Goal: Information Seeking & Learning: Learn about a topic

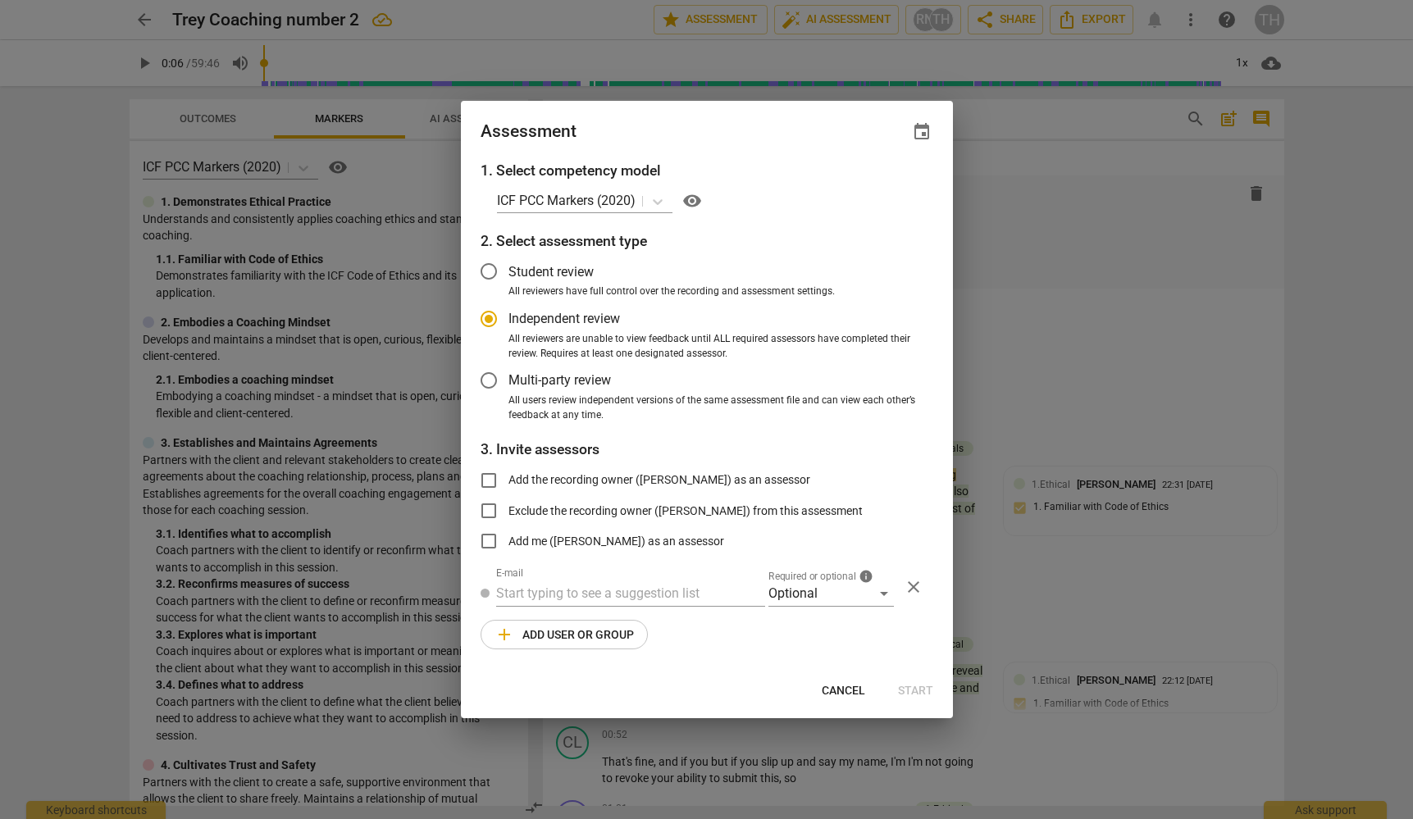
scroll to position [291, 0]
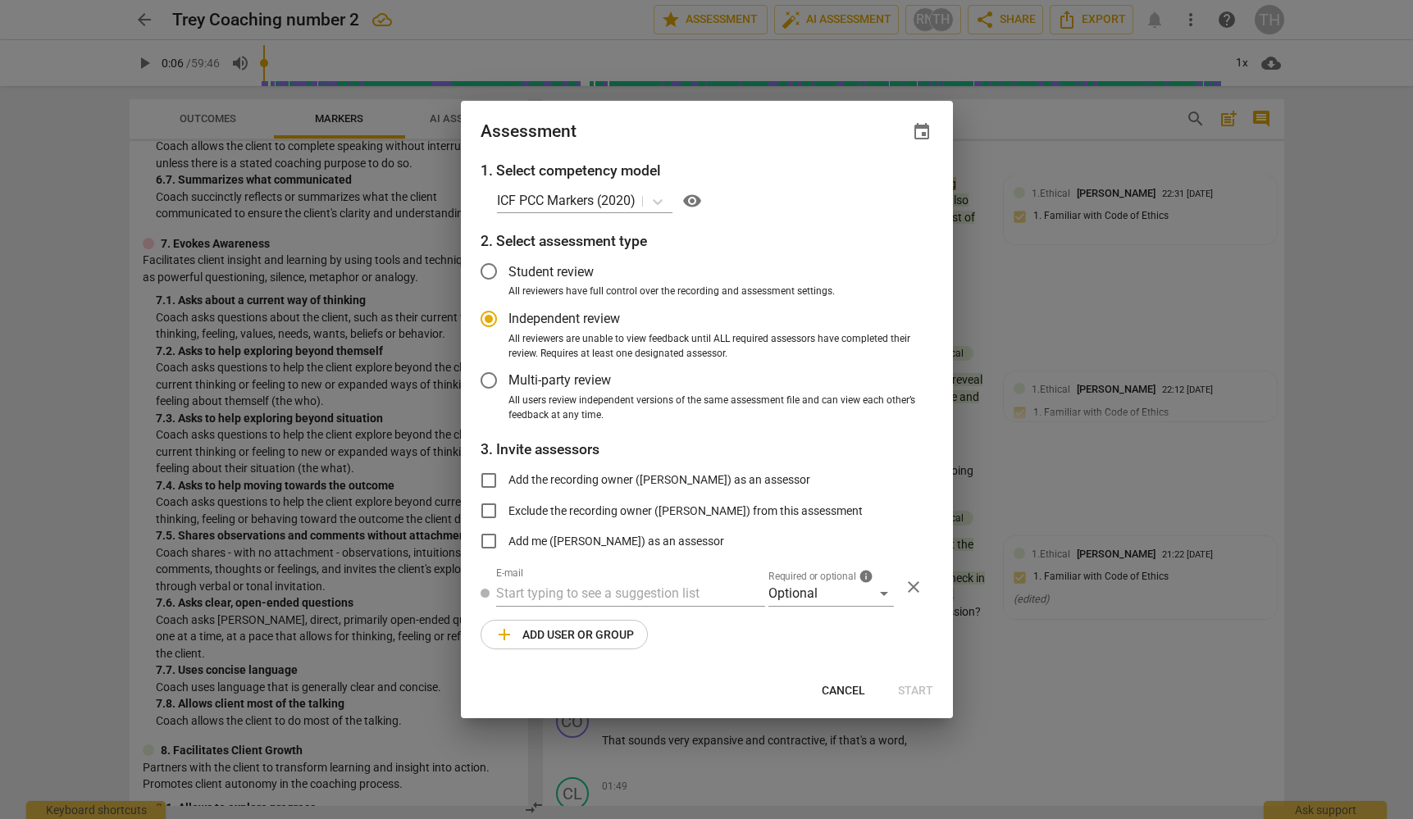
radio input "false"
click at [492, 270] on input "Student review" at bounding box center [488, 271] width 39 height 39
radio input "false"
click at [485, 381] on input "Multi-party review" at bounding box center [488, 380] width 39 height 39
radio input "false"
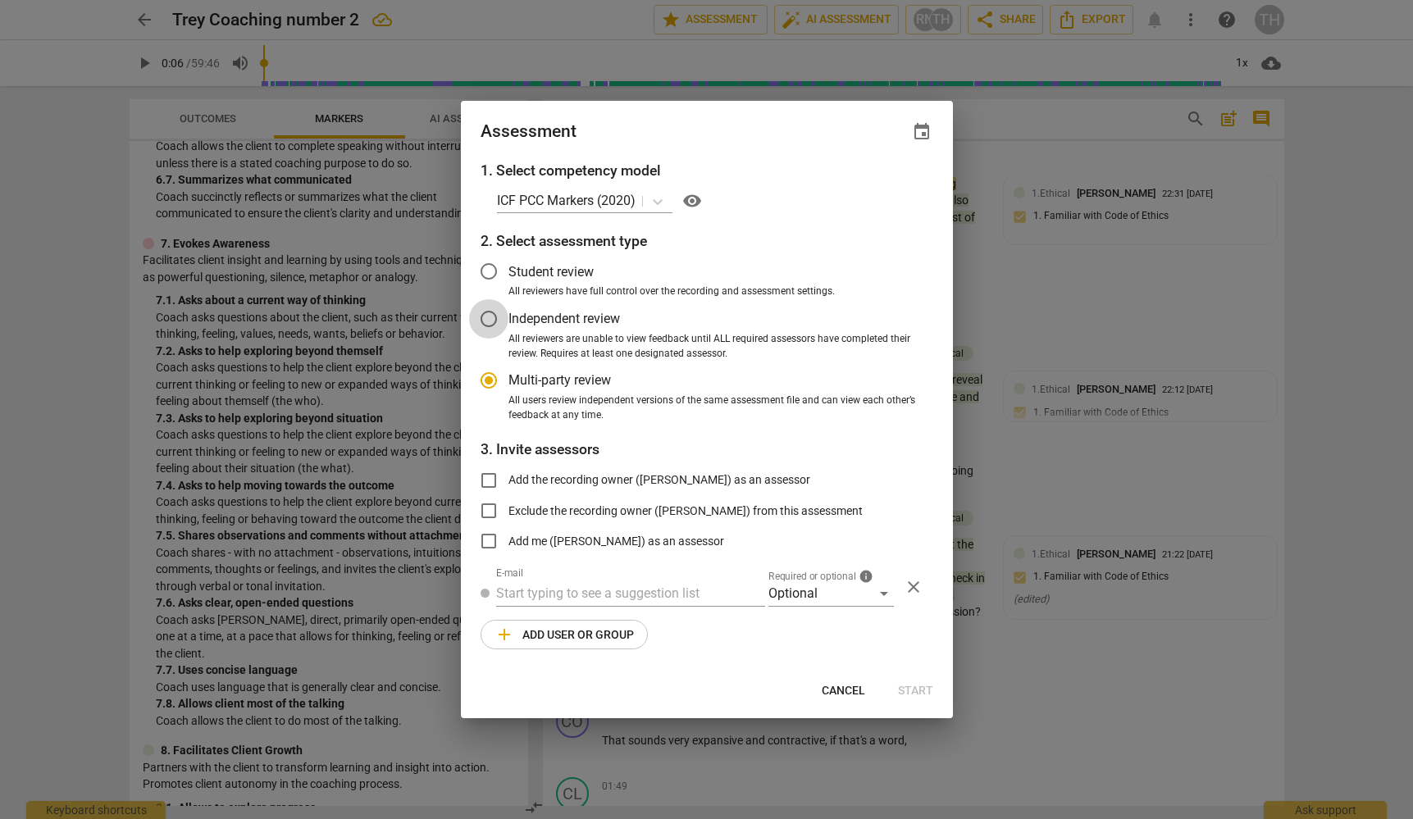
click at [491, 333] on input "Independent review" at bounding box center [488, 318] width 39 height 39
click at [832, 692] on span "Cancel" at bounding box center [843, 691] width 43 height 16
radio input "false"
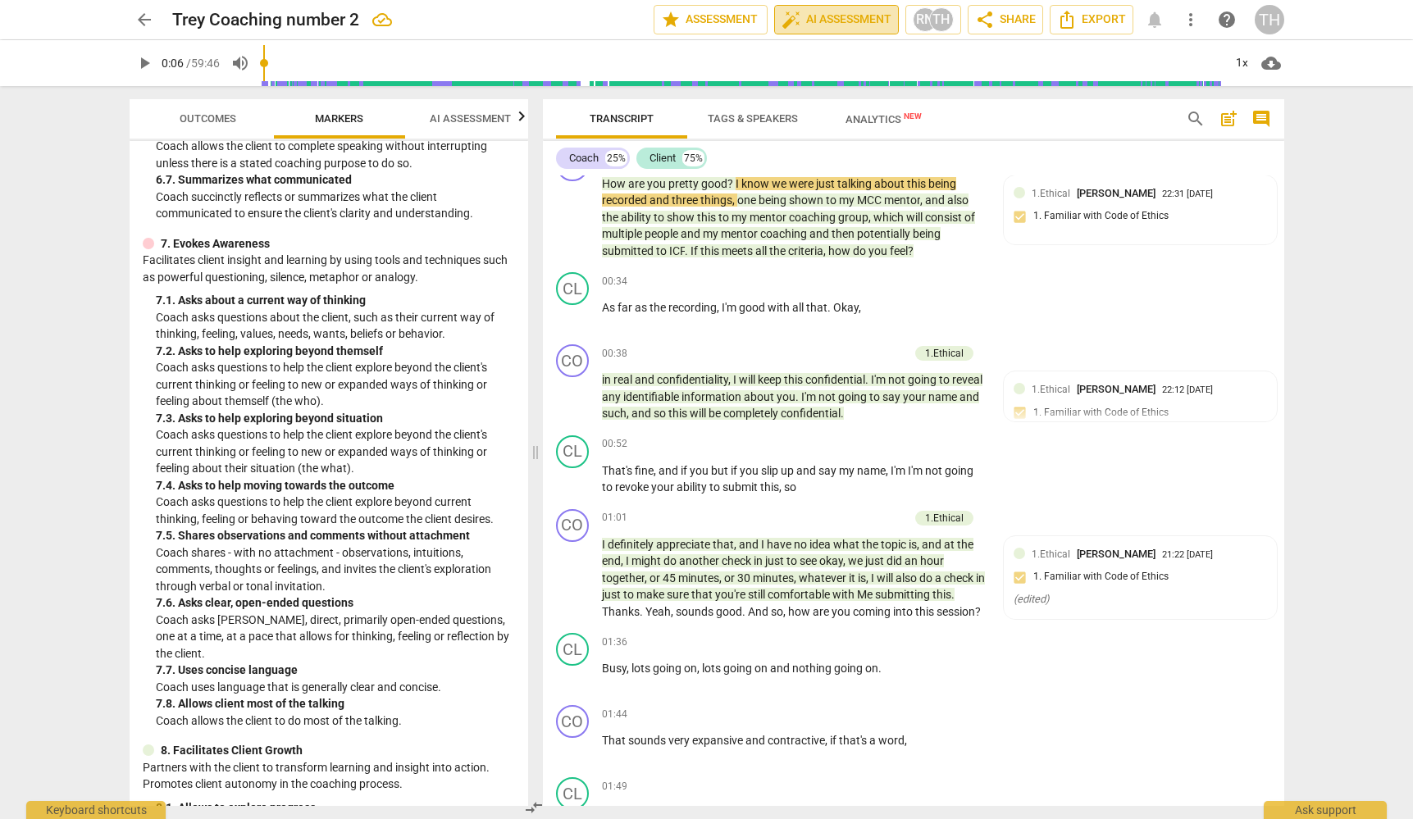
click at [810, 21] on span "auto_fix_high AI Assessment" at bounding box center [837, 20] width 110 height 20
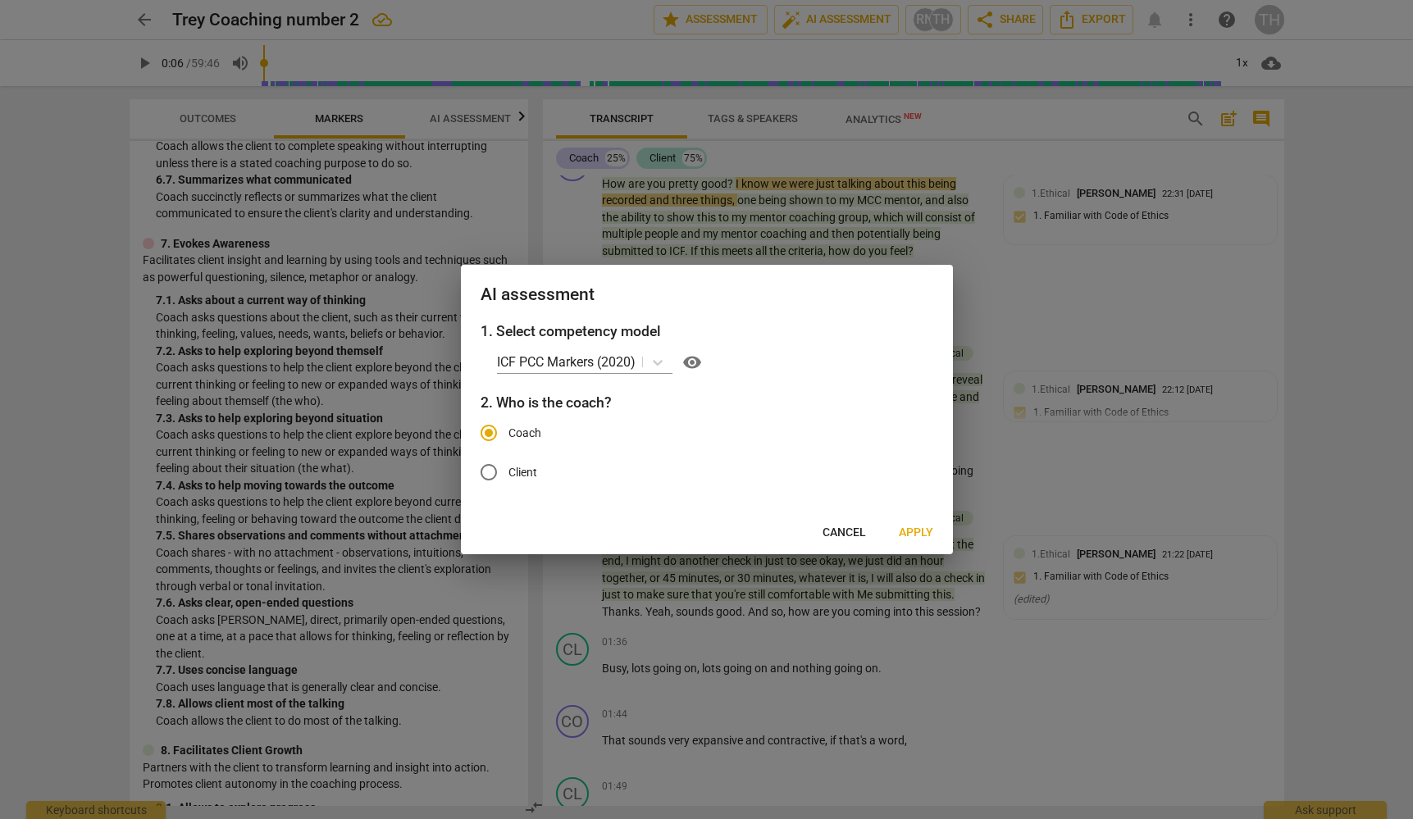
click at [696, 363] on span "visibility" at bounding box center [692, 363] width 20 height 20
click at [502, 469] on input "Client" at bounding box center [488, 472] width 39 height 39
radio input "true"
click at [516, 431] on span "Coach" at bounding box center [525, 433] width 33 height 17
click at [509, 431] on input "Coach" at bounding box center [488, 432] width 39 height 39
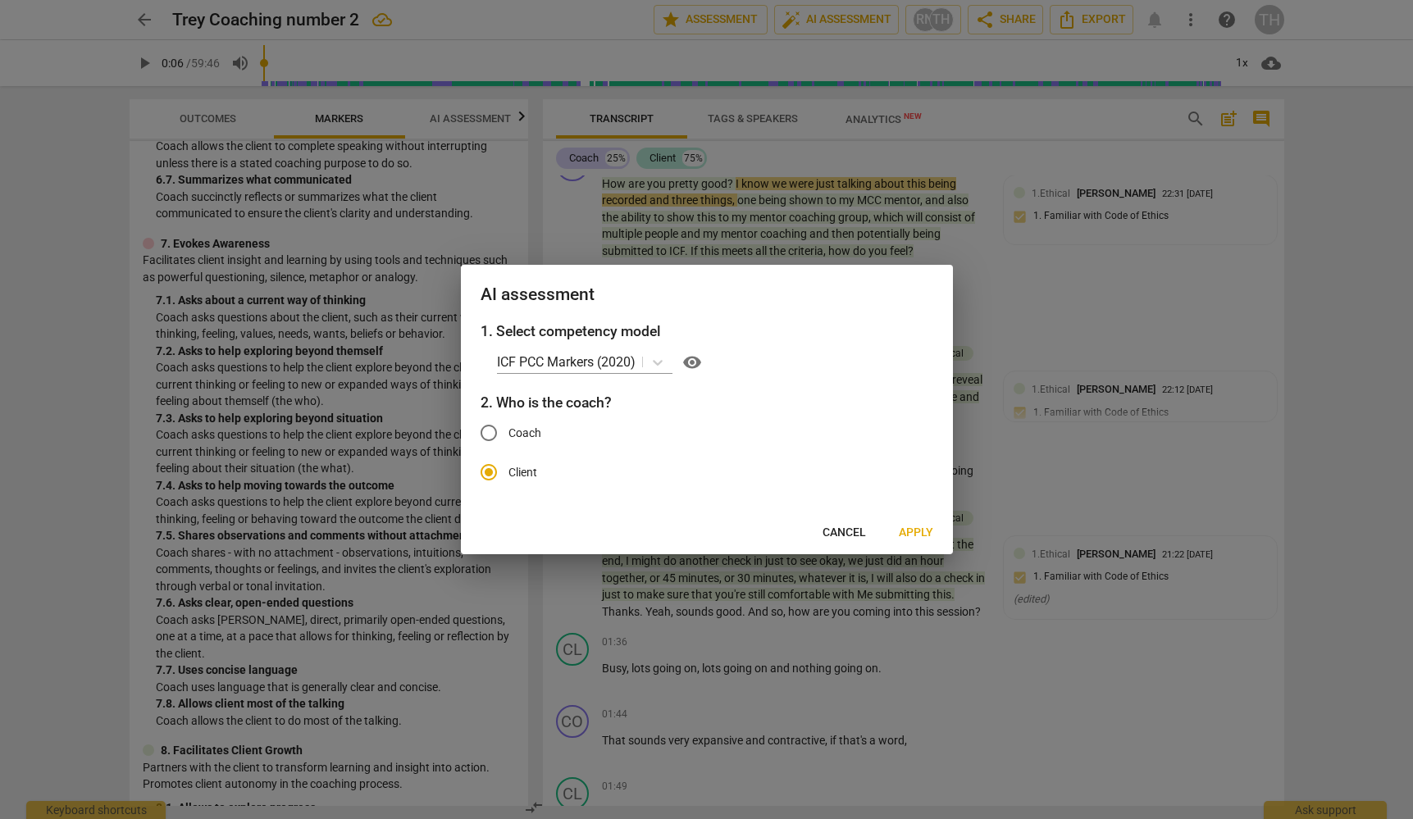
radio input "true"
radio input "false"
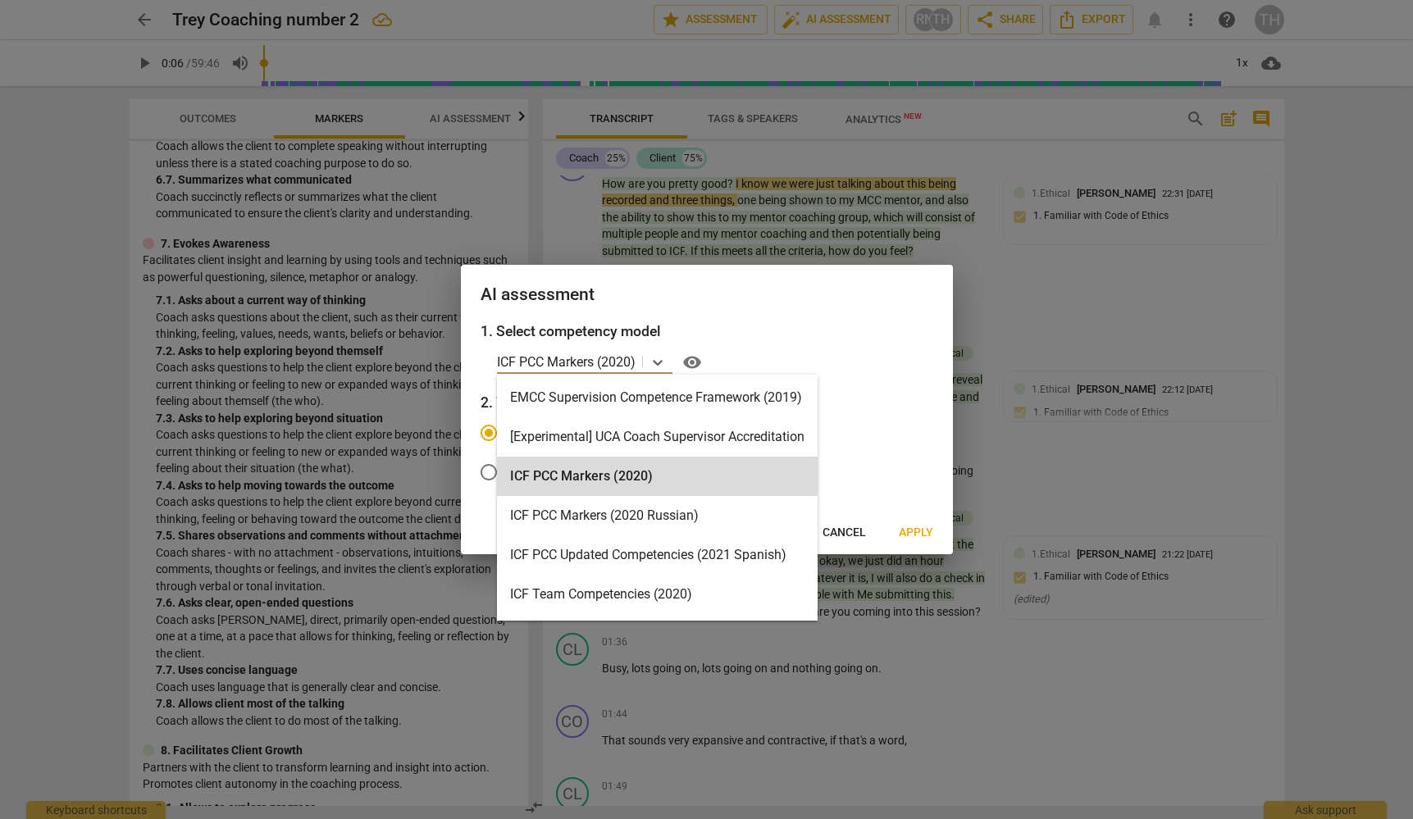
click at [623, 362] on p "ICF PCC Markers (2020)" at bounding box center [566, 362] width 139 height 19
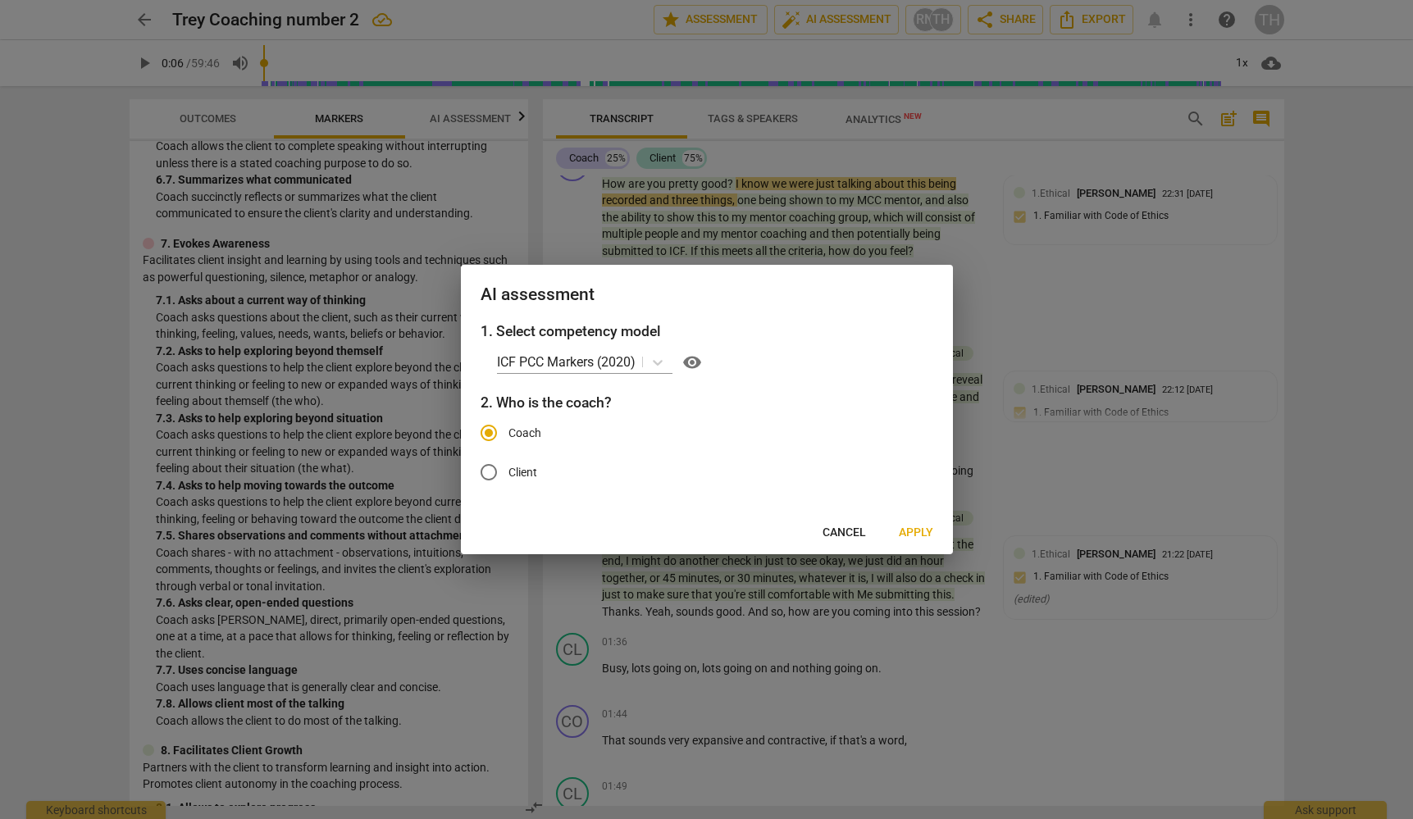
click at [869, 356] on div "ICF PCC Markers (2020) visibility" at bounding box center [715, 362] width 436 height 26
click at [837, 527] on span "Cancel" at bounding box center [844, 533] width 43 height 16
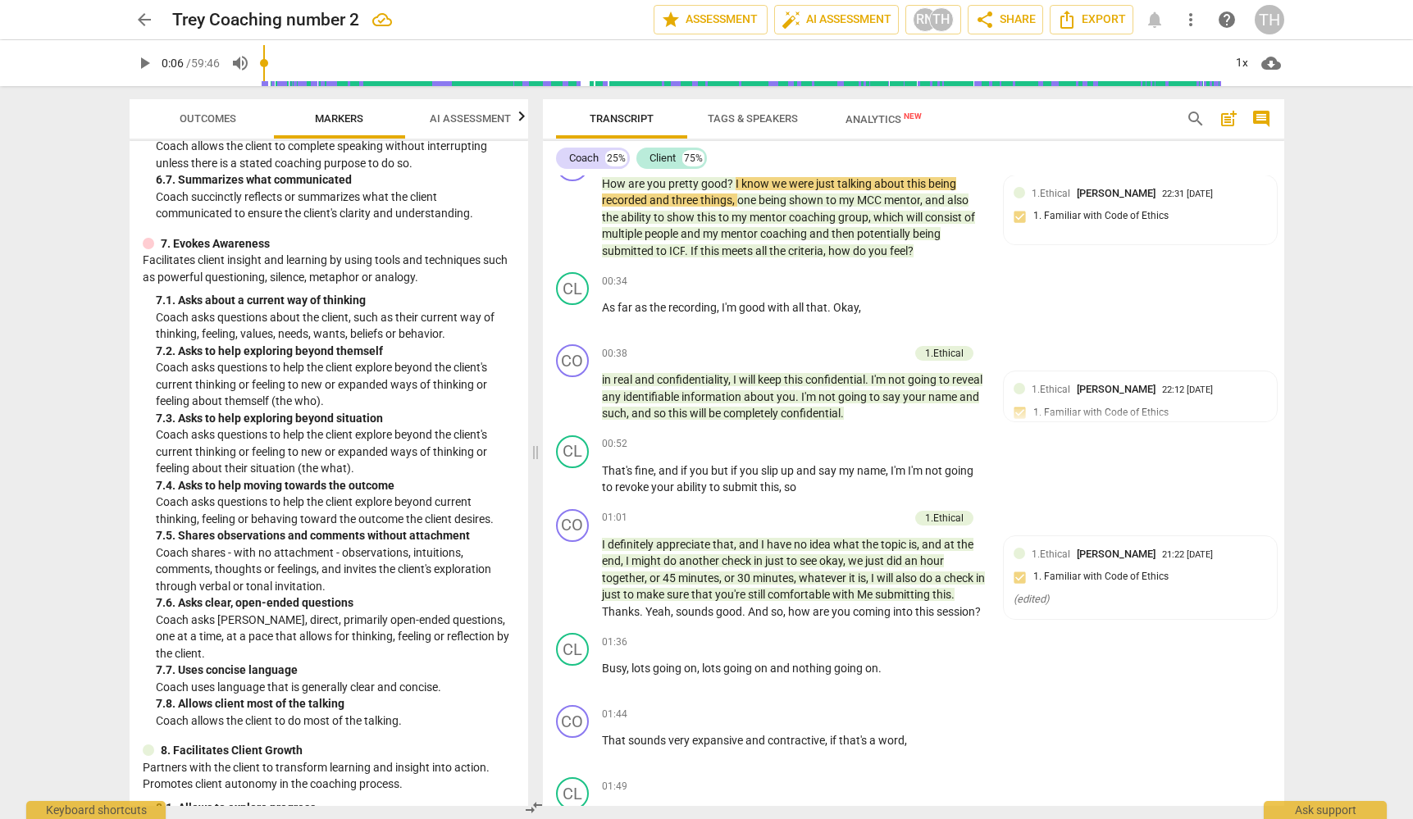
click at [1273, 25] on div "TH" at bounding box center [1270, 20] width 30 height 30
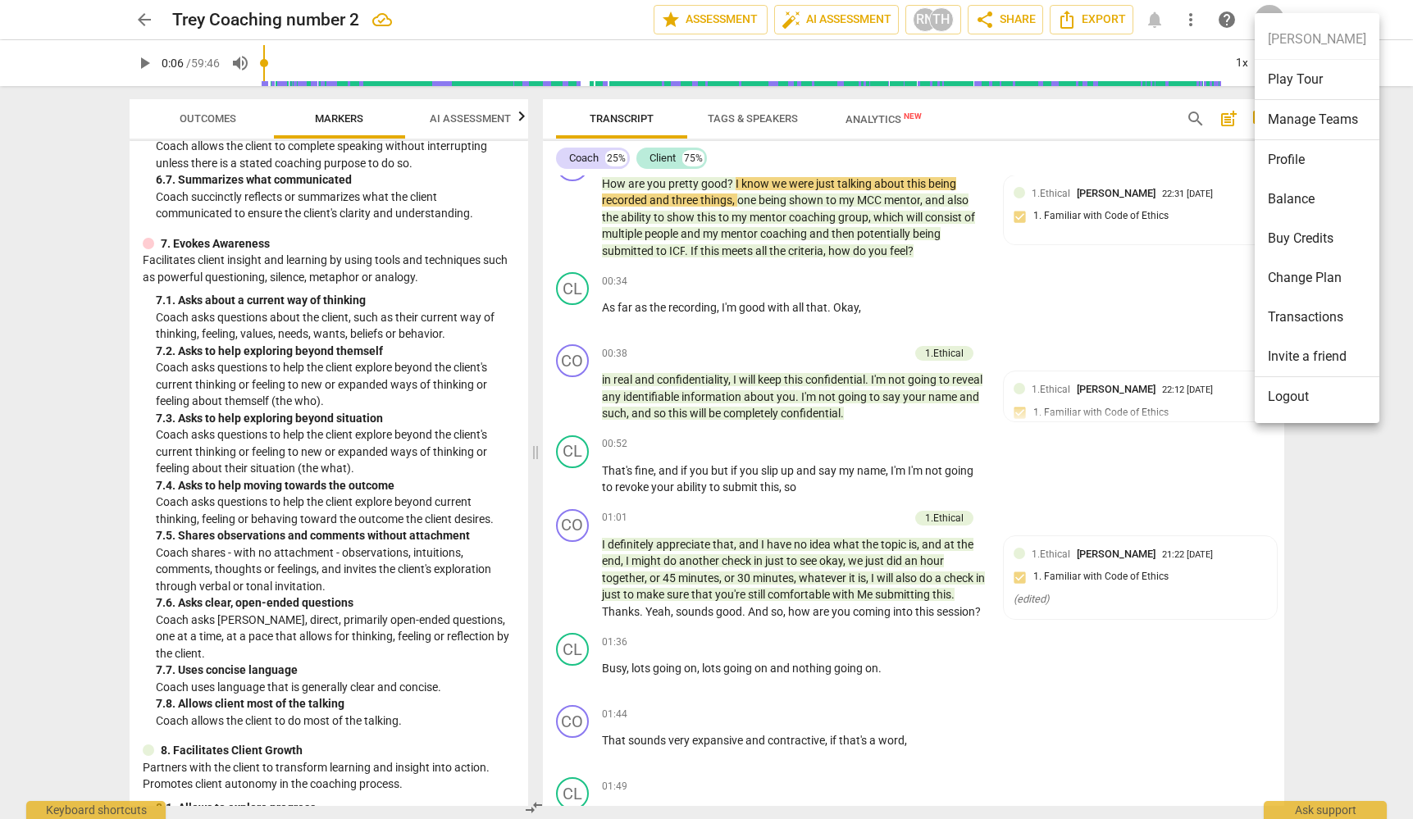
click at [1289, 164] on li "Profile" at bounding box center [1317, 159] width 125 height 39
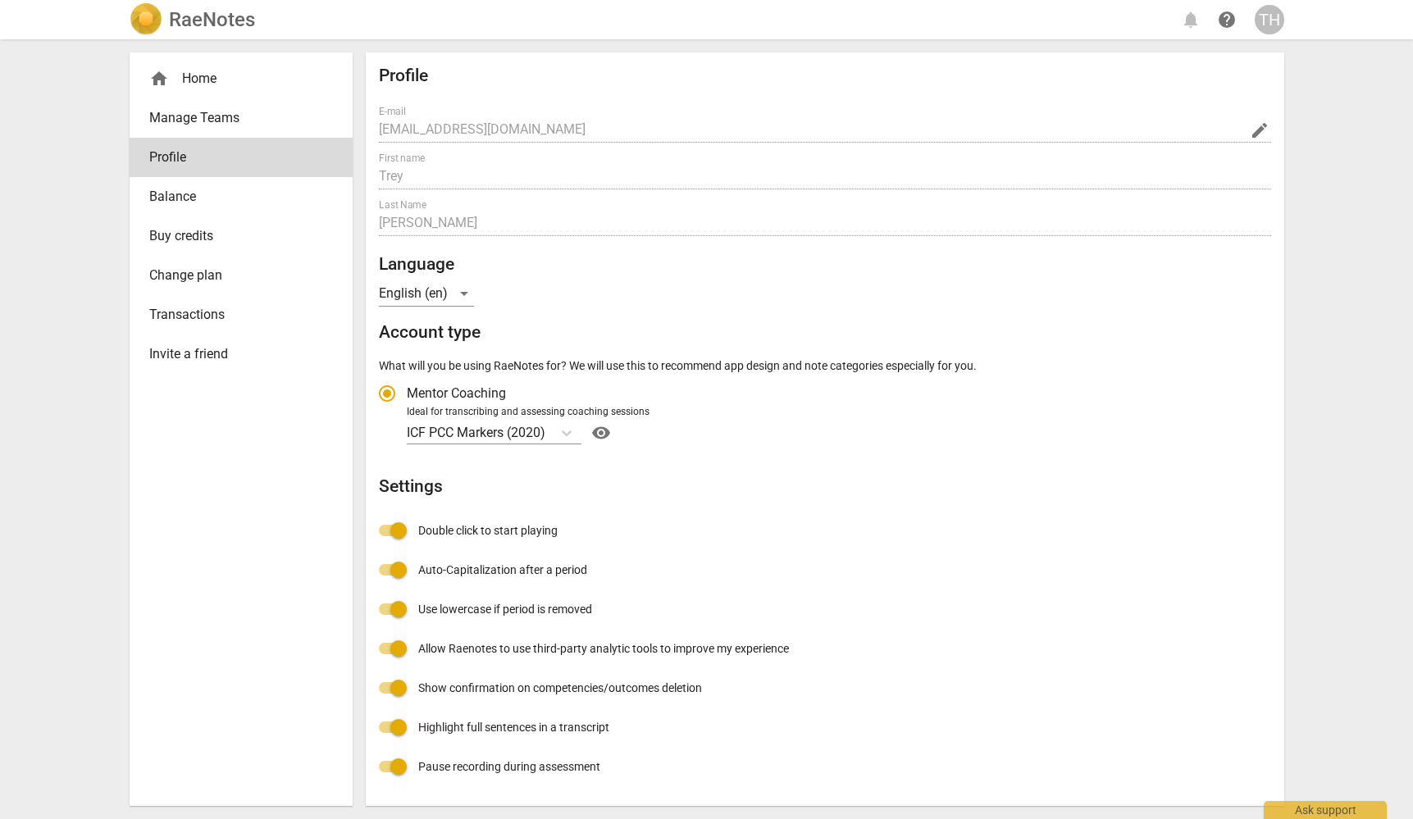
radio input "false"
click at [195, 99] on link "Manage Teams" at bounding box center [241, 117] width 223 height 39
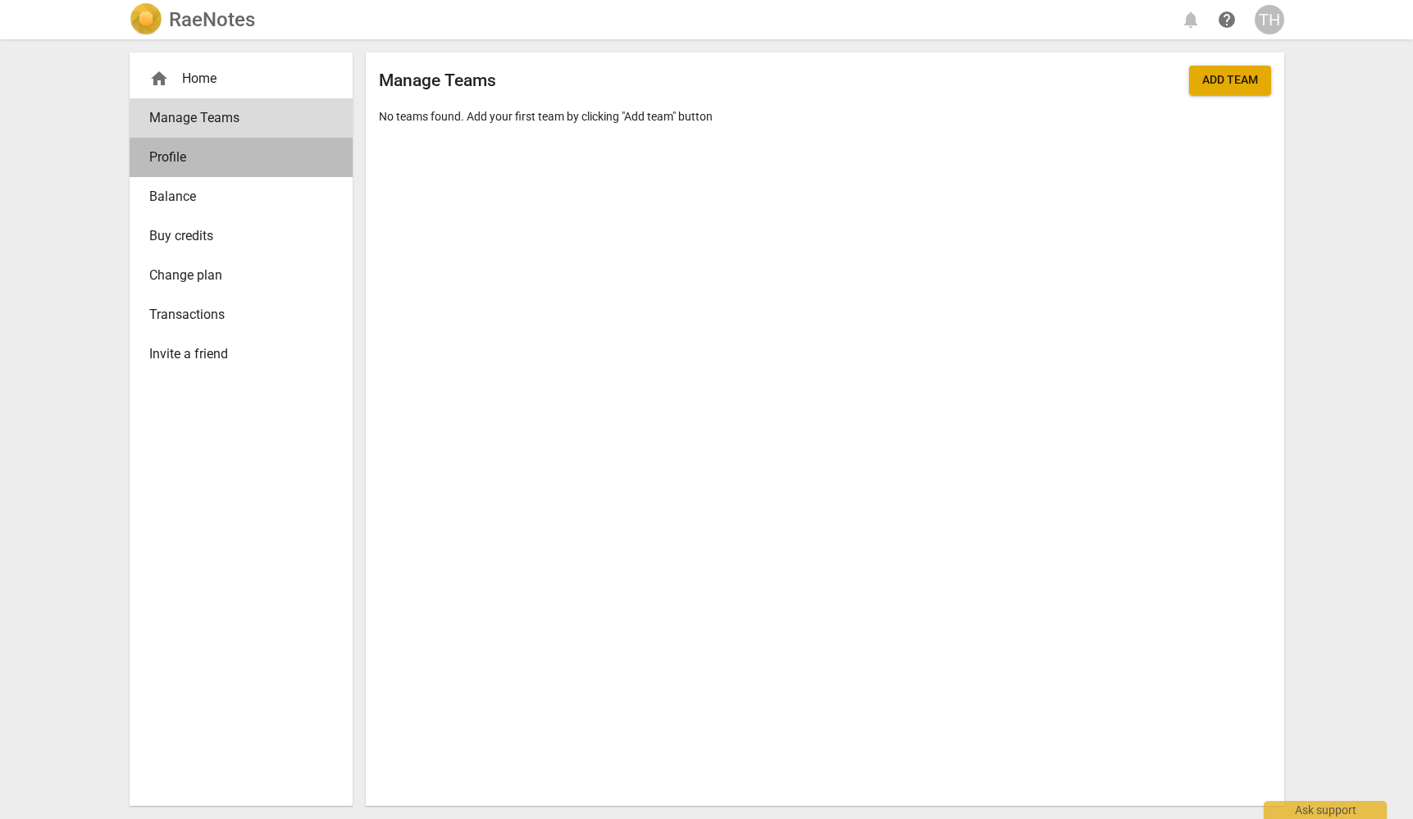
click at [165, 173] on link "Profile" at bounding box center [241, 157] width 223 height 39
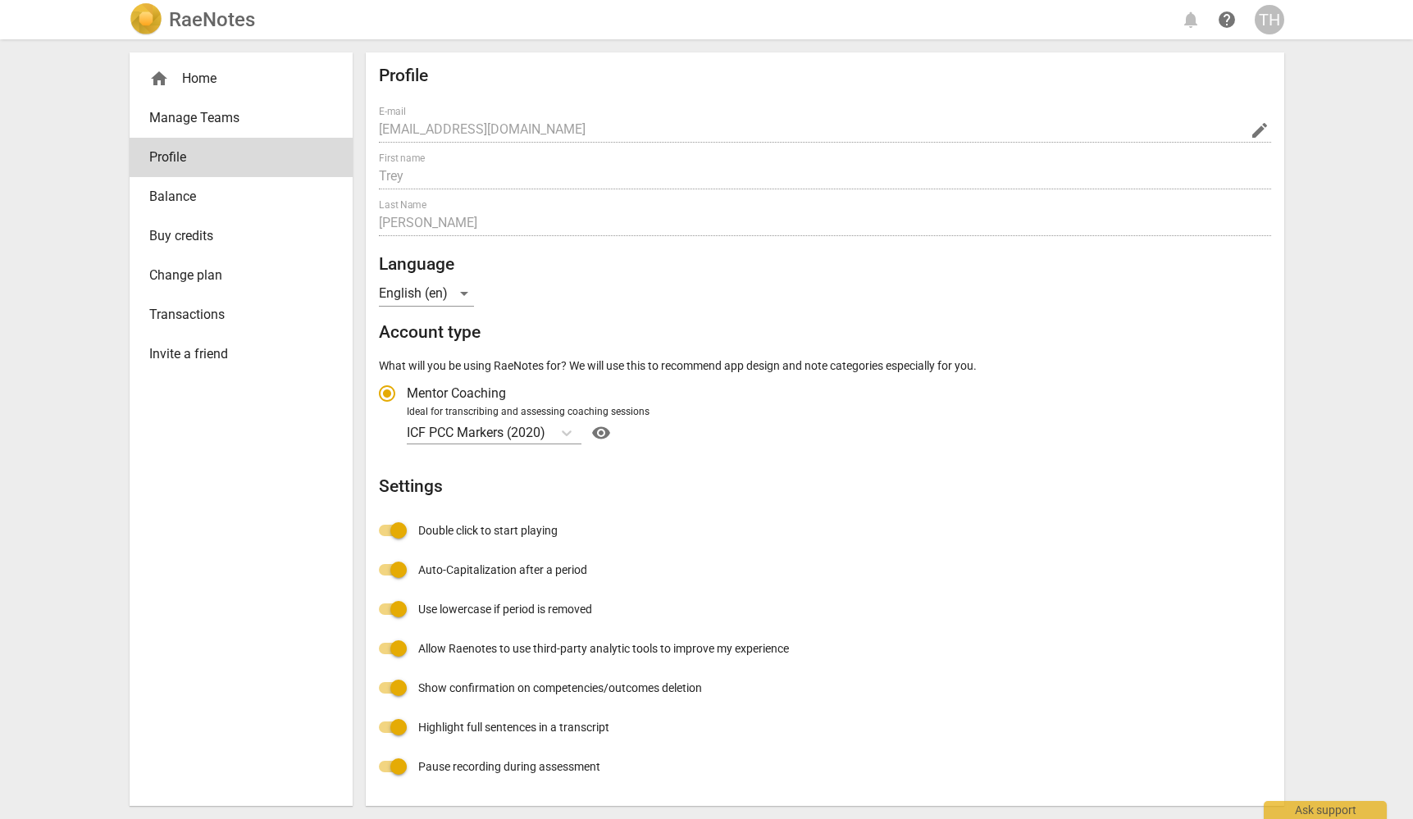
radio input "false"
click at [157, 212] on link "Balance" at bounding box center [241, 196] width 223 height 39
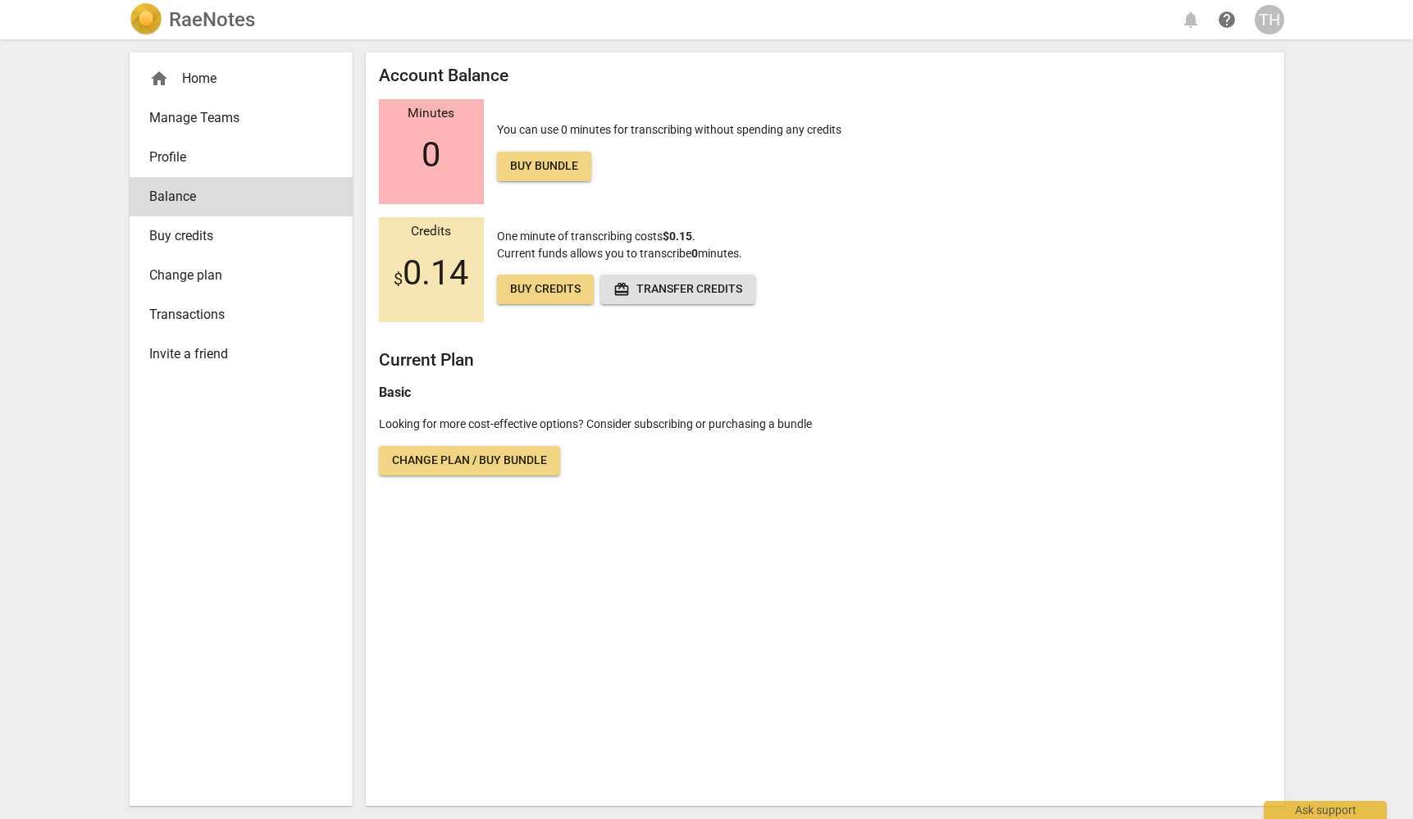
click at [162, 240] on span "Buy credits" at bounding box center [234, 236] width 171 height 20
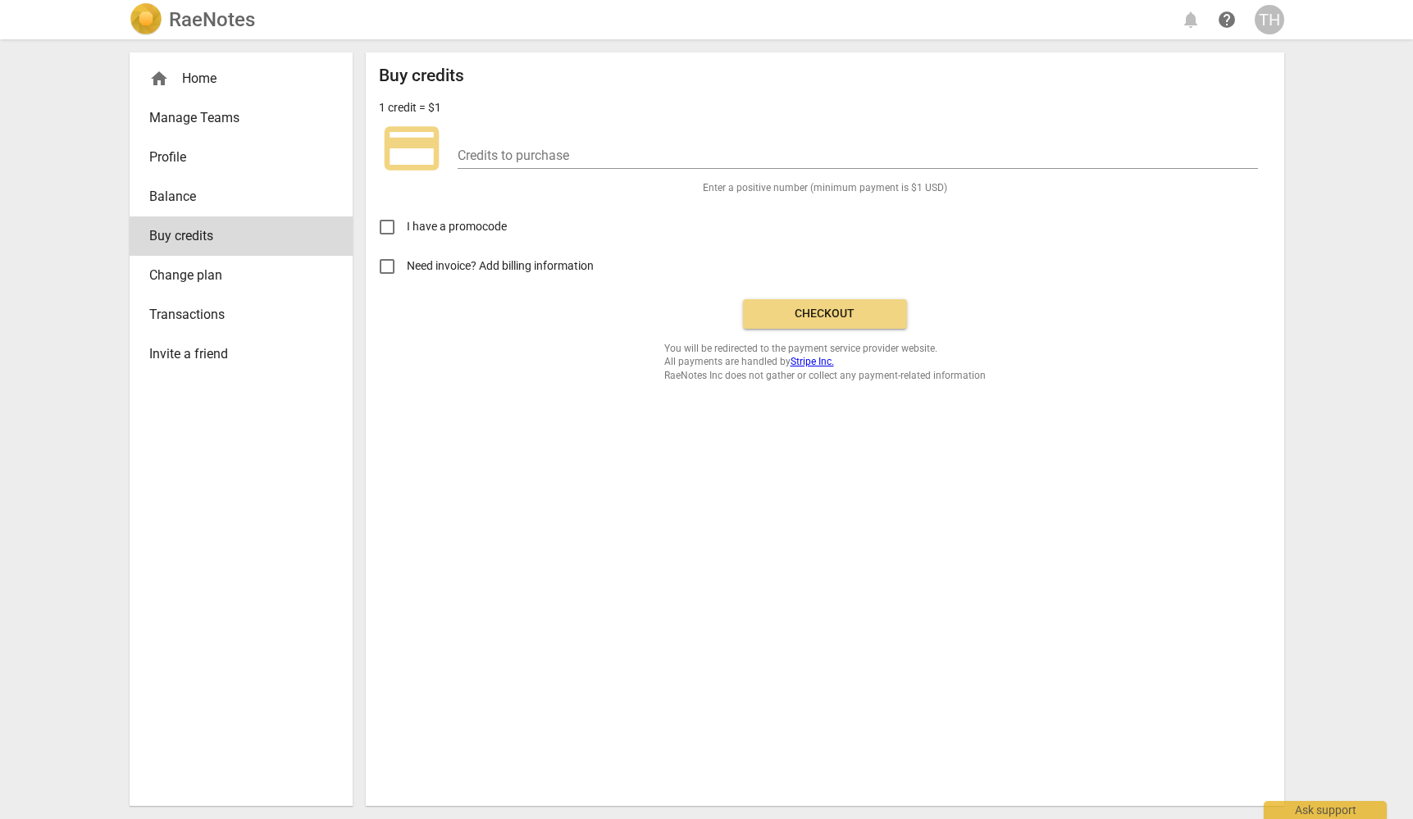
click at [166, 283] on span "Change plan" at bounding box center [234, 276] width 171 height 20
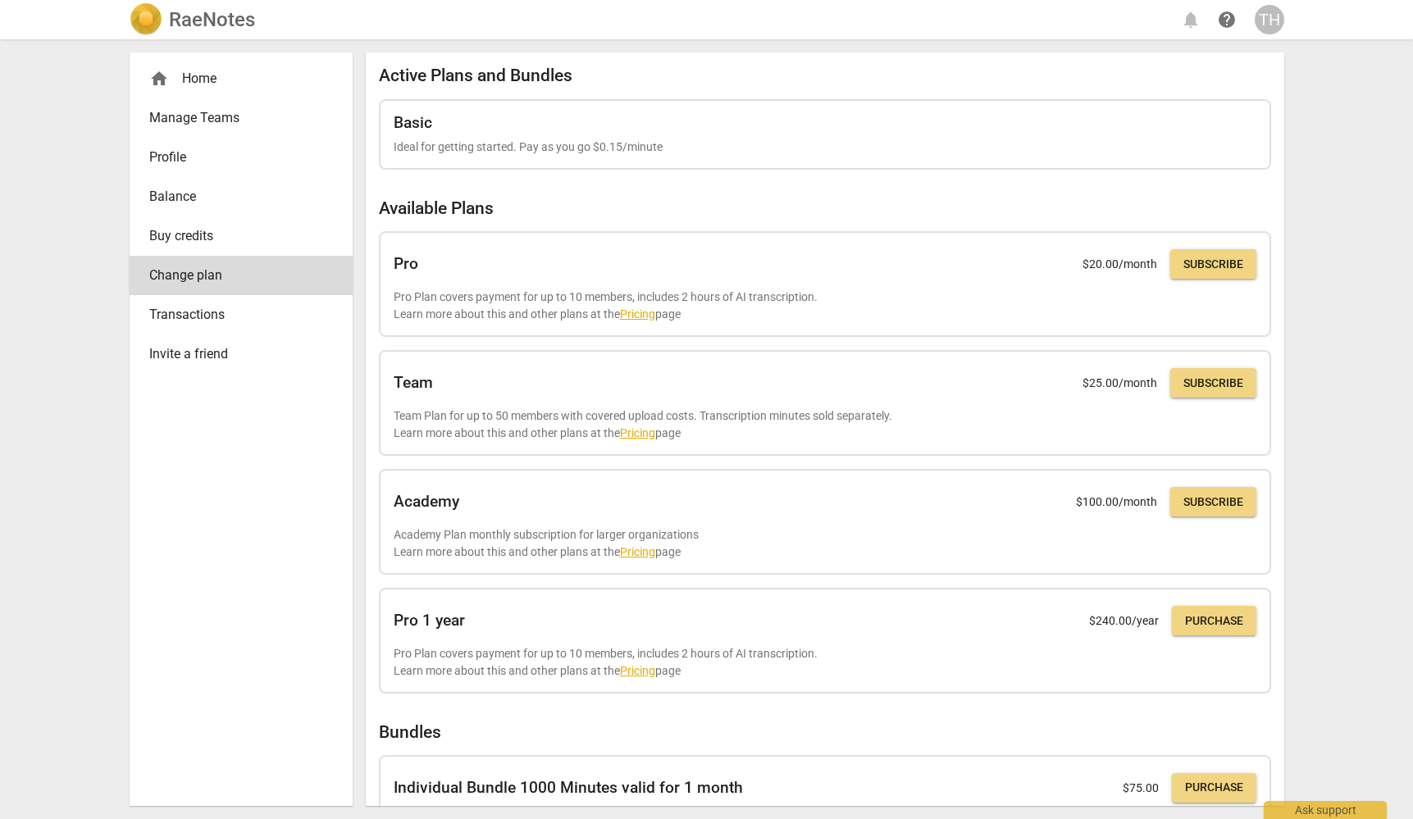
click at [172, 333] on link "Transactions" at bounding box center [241, 314] width 223 height 39
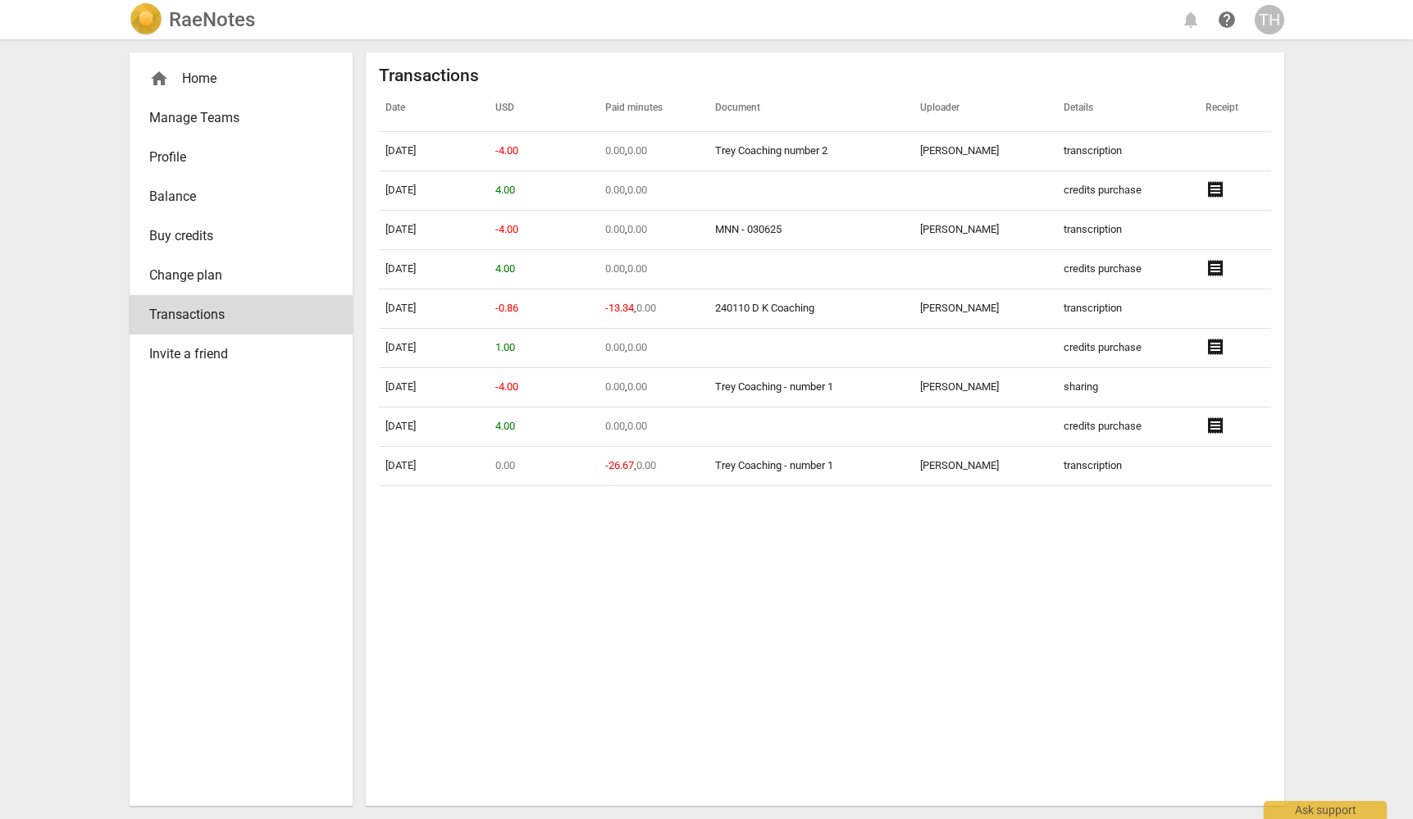
click at [159, 81] on span "home" at bounding box center [159, 79] width 20 height 20
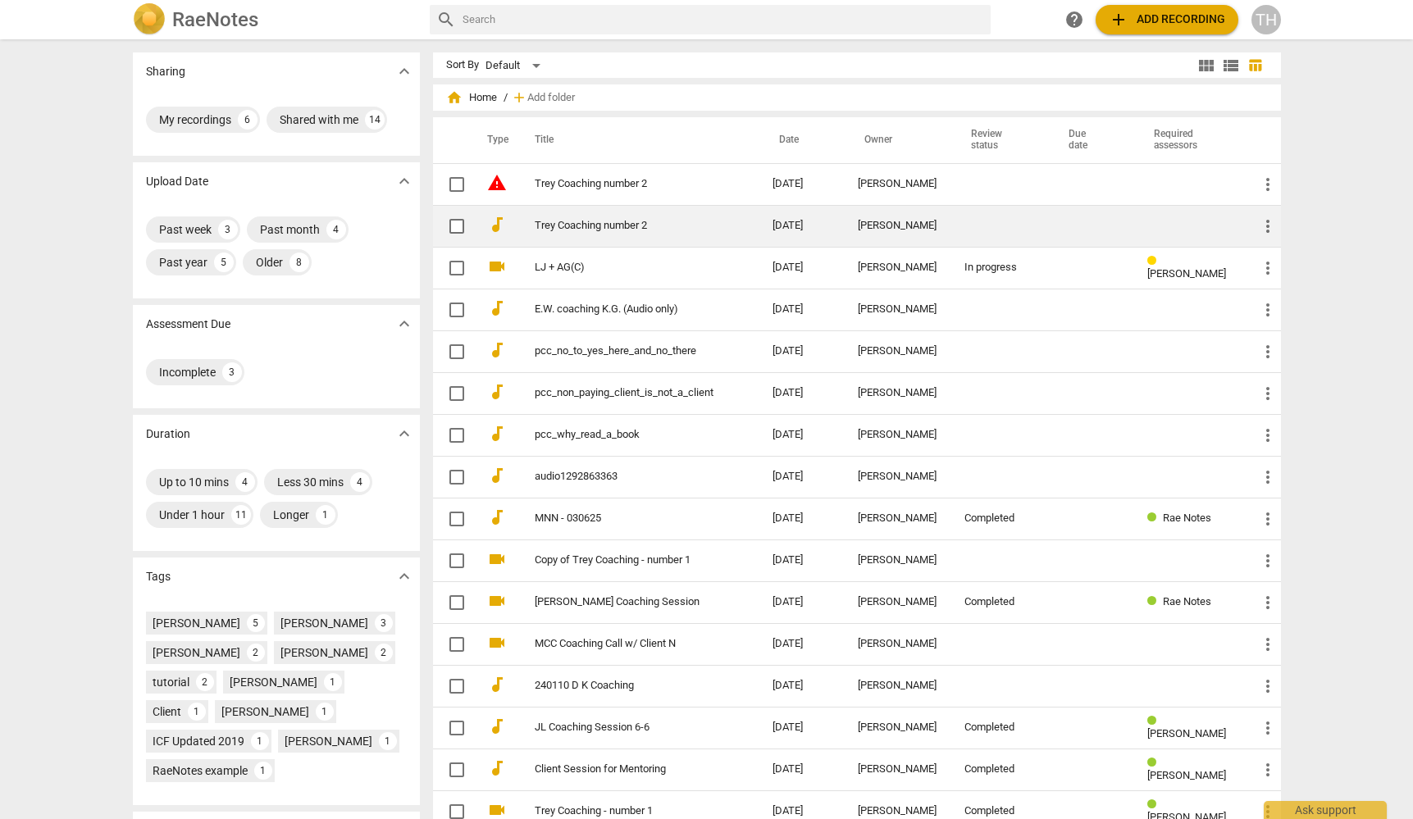
click at [726, 230] on td "Trey Coaching number 2" at bounding box center [637, 226] width 244 height 42
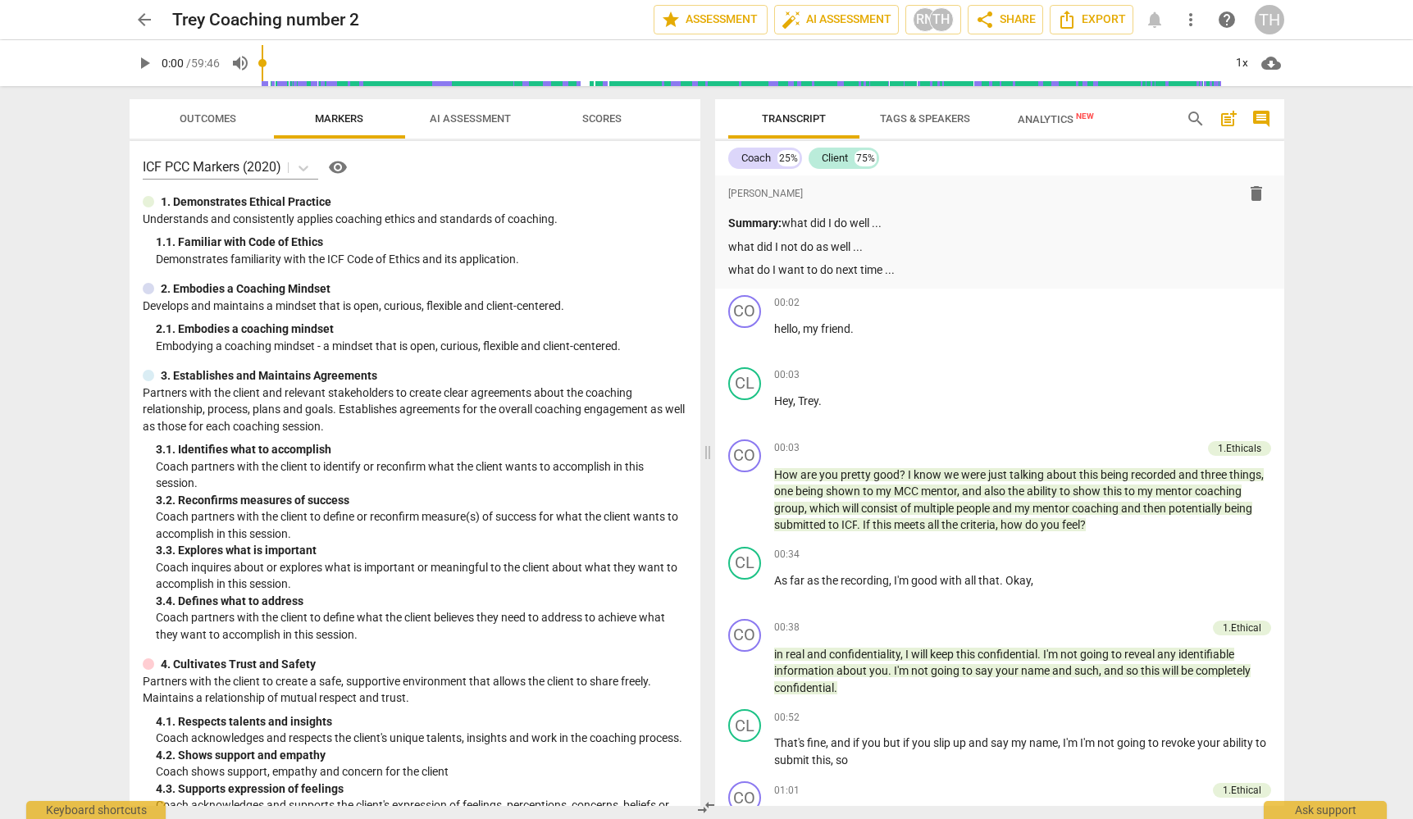
click at [497, 122] on span "AI Assessment" at bounding box center [470, 118] width 81 height 12
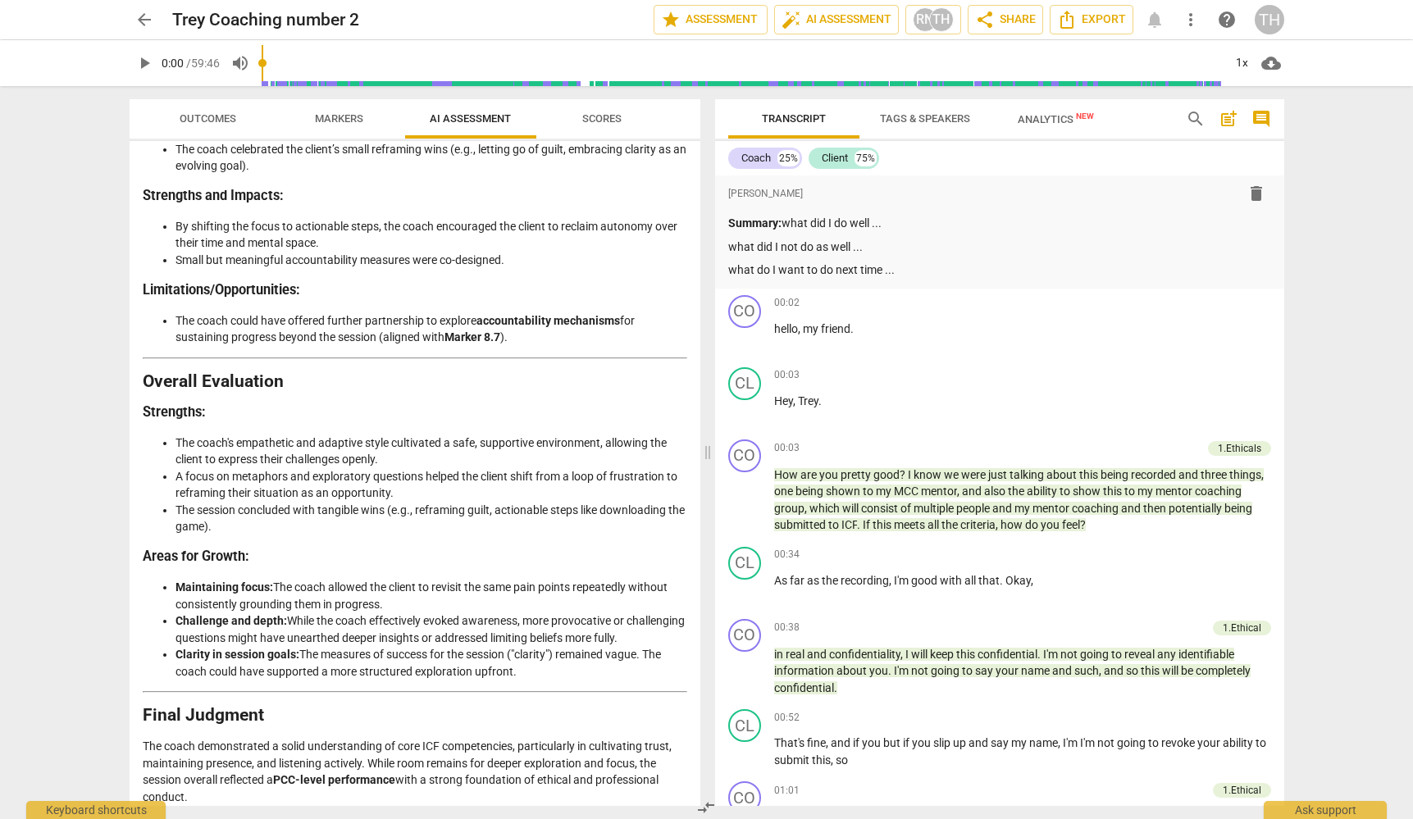
scroll to position [3154, 0]
click at [143, 24] on span "arrow_back" at bounding box center [145, 20] width 20 height 20
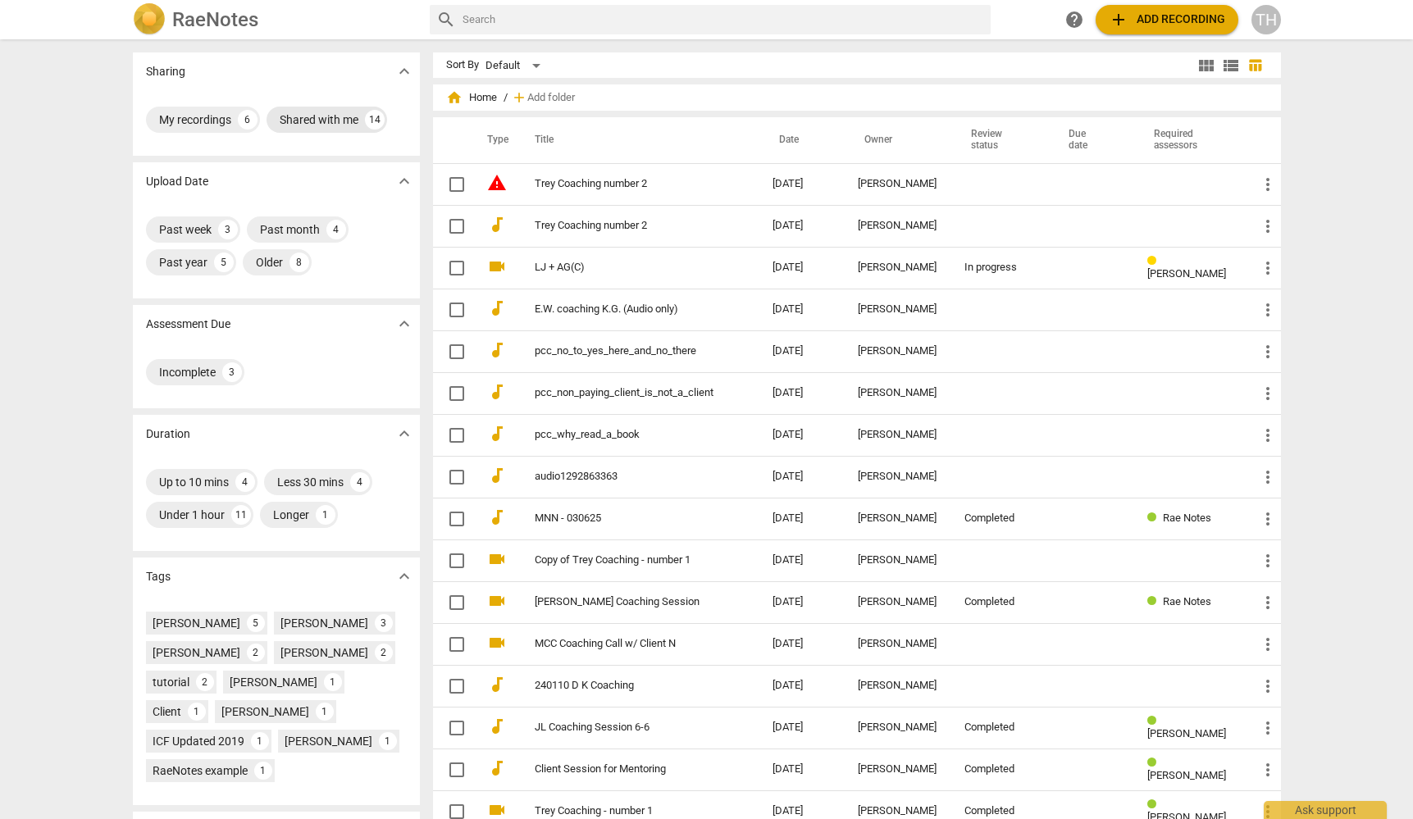
click at [283, 116] on div "Shared with me" at bounding box center [319, 120] width 79 height 16
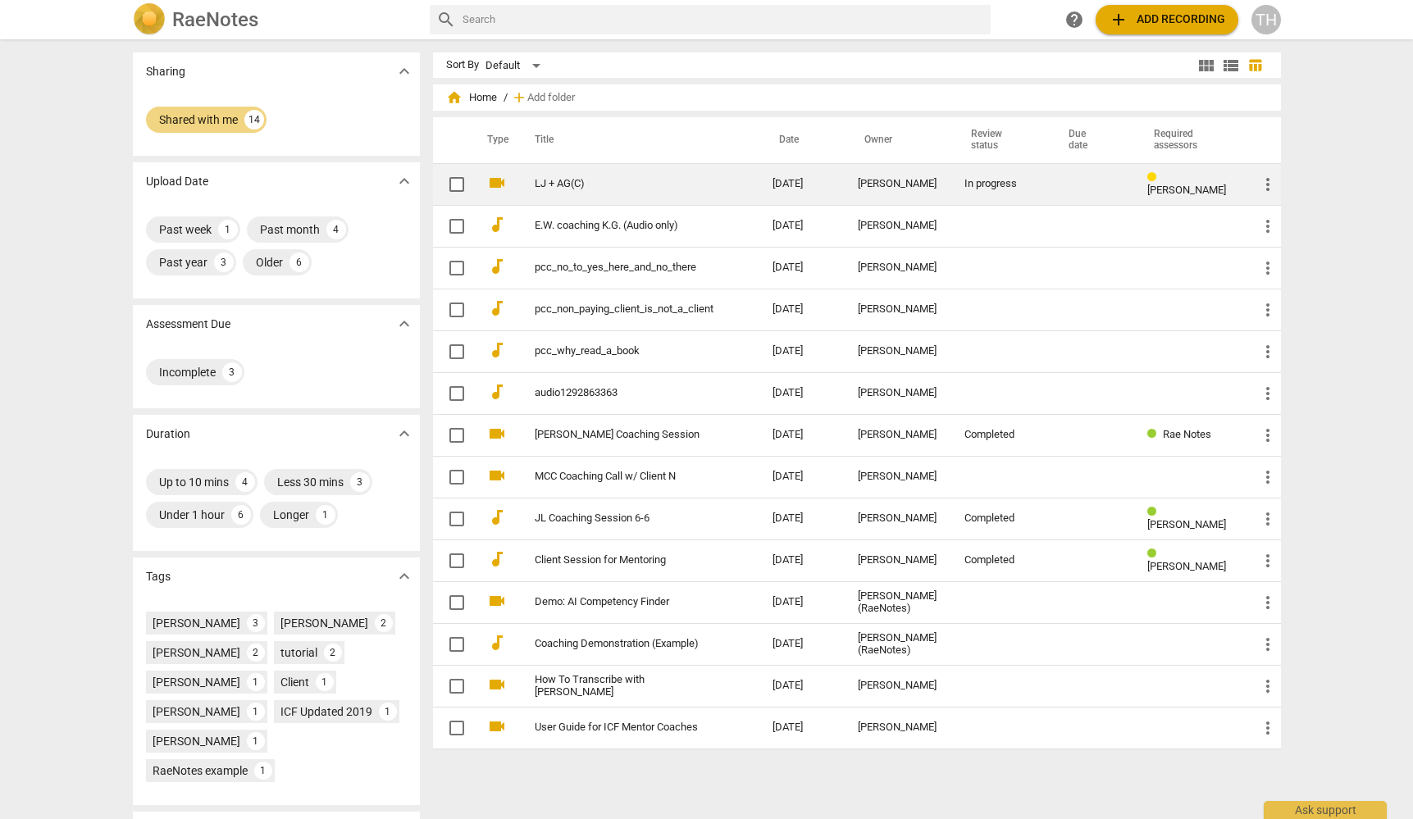
click at [569, 197] on td "LJ + AG(C)" at bounding box center [637, 184] width 244 height 42
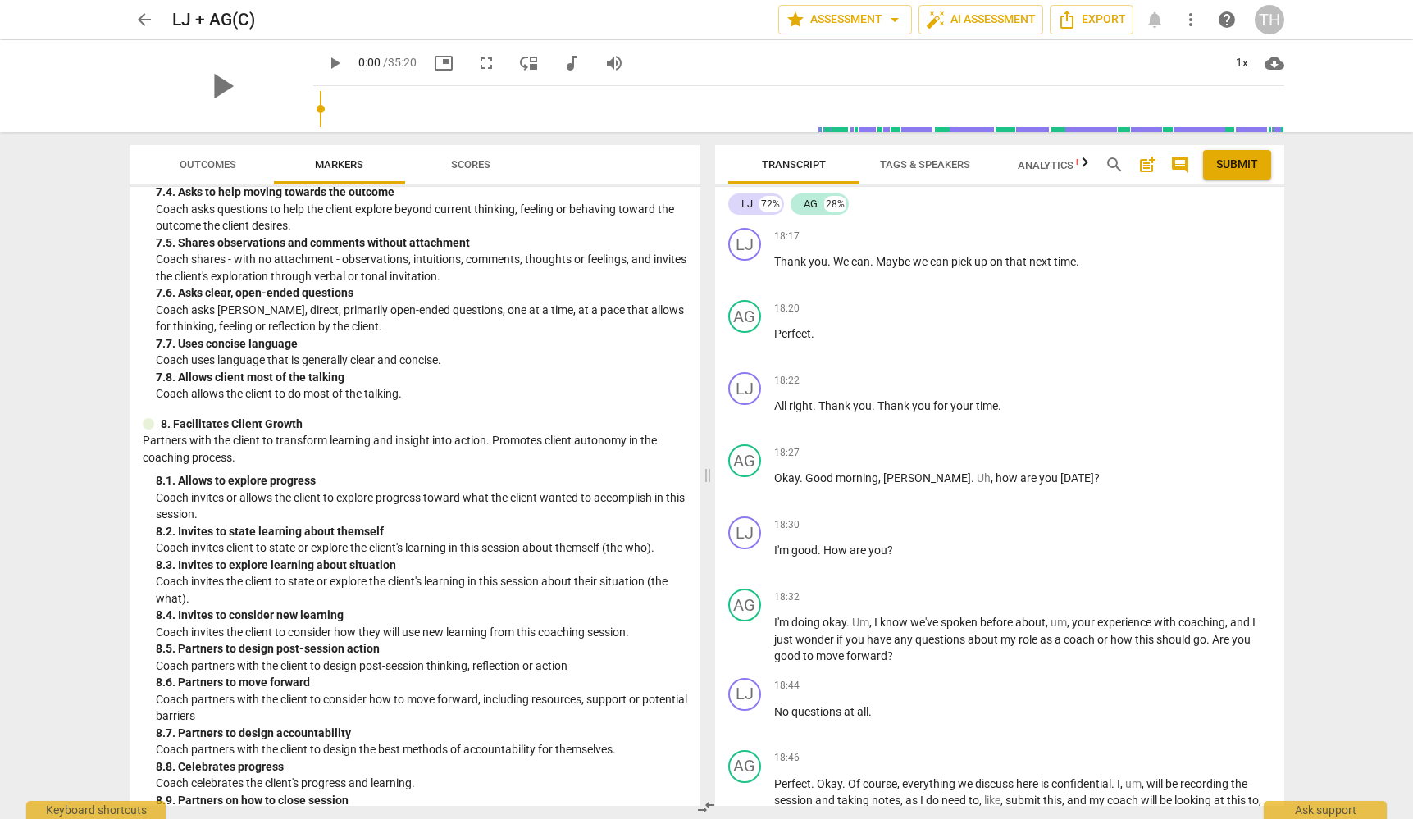
click at [1047, 170] on span "Analytics New" at bounding box center [1056, 165] width 76 height 12
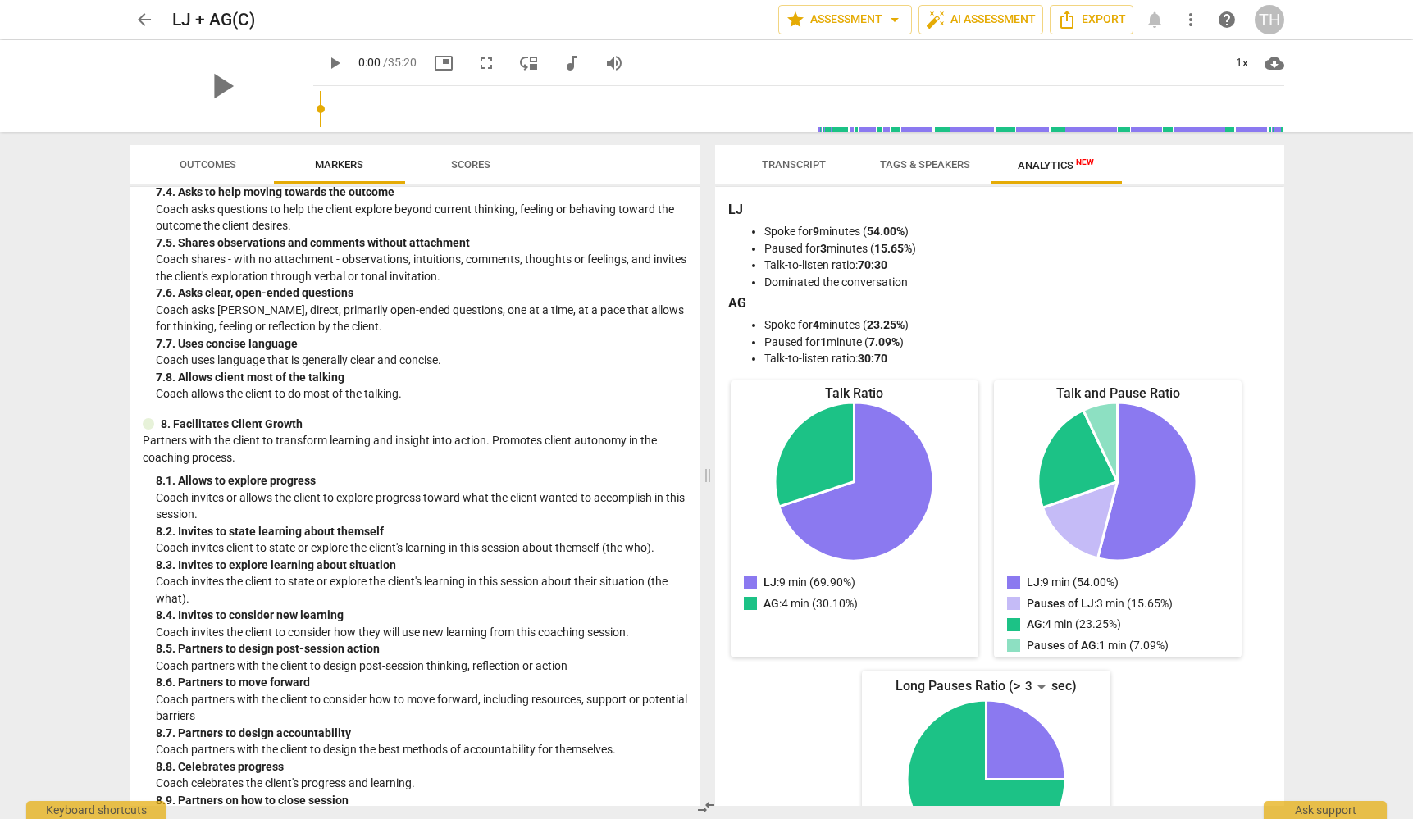
click at [912, 160] on span "Tags & Speakers" at bounding box center [925, 164] width 90 height 12
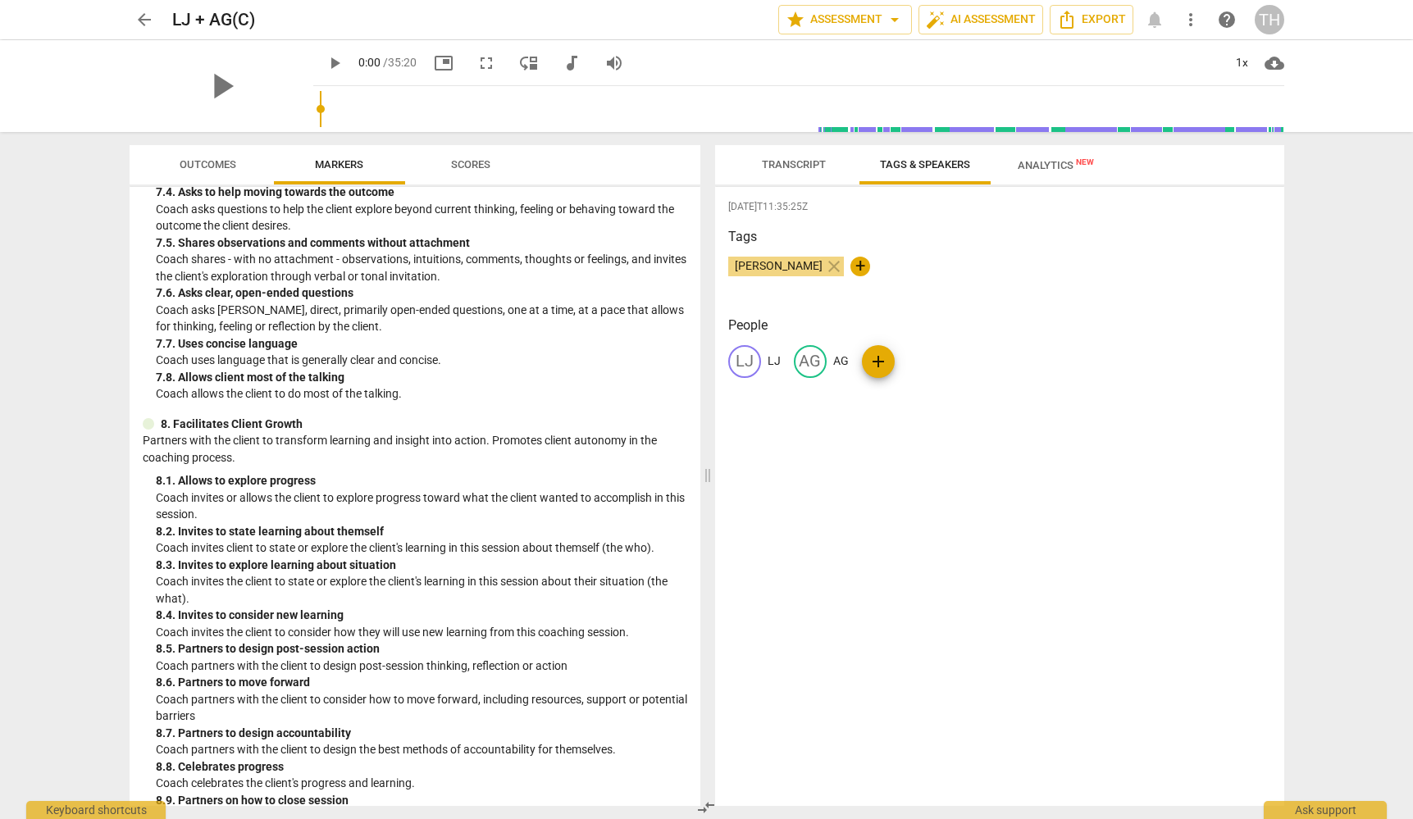
click at [810, 148] on button "Transcript" at bounding box center [793, 164] width 131 height 39
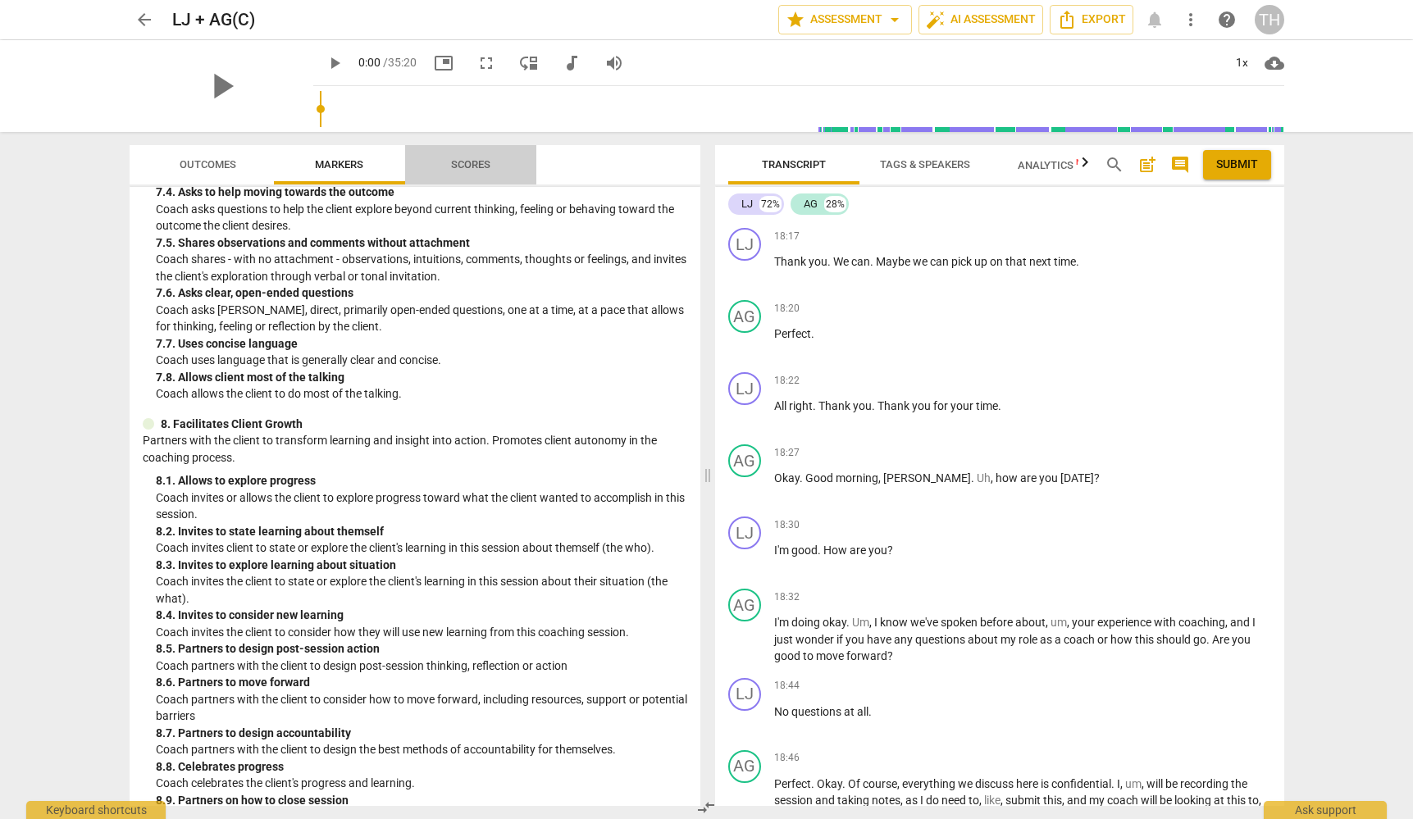
click at [453, 173] on span "Scores" at bounding box center [470, 165] width 79 height 22
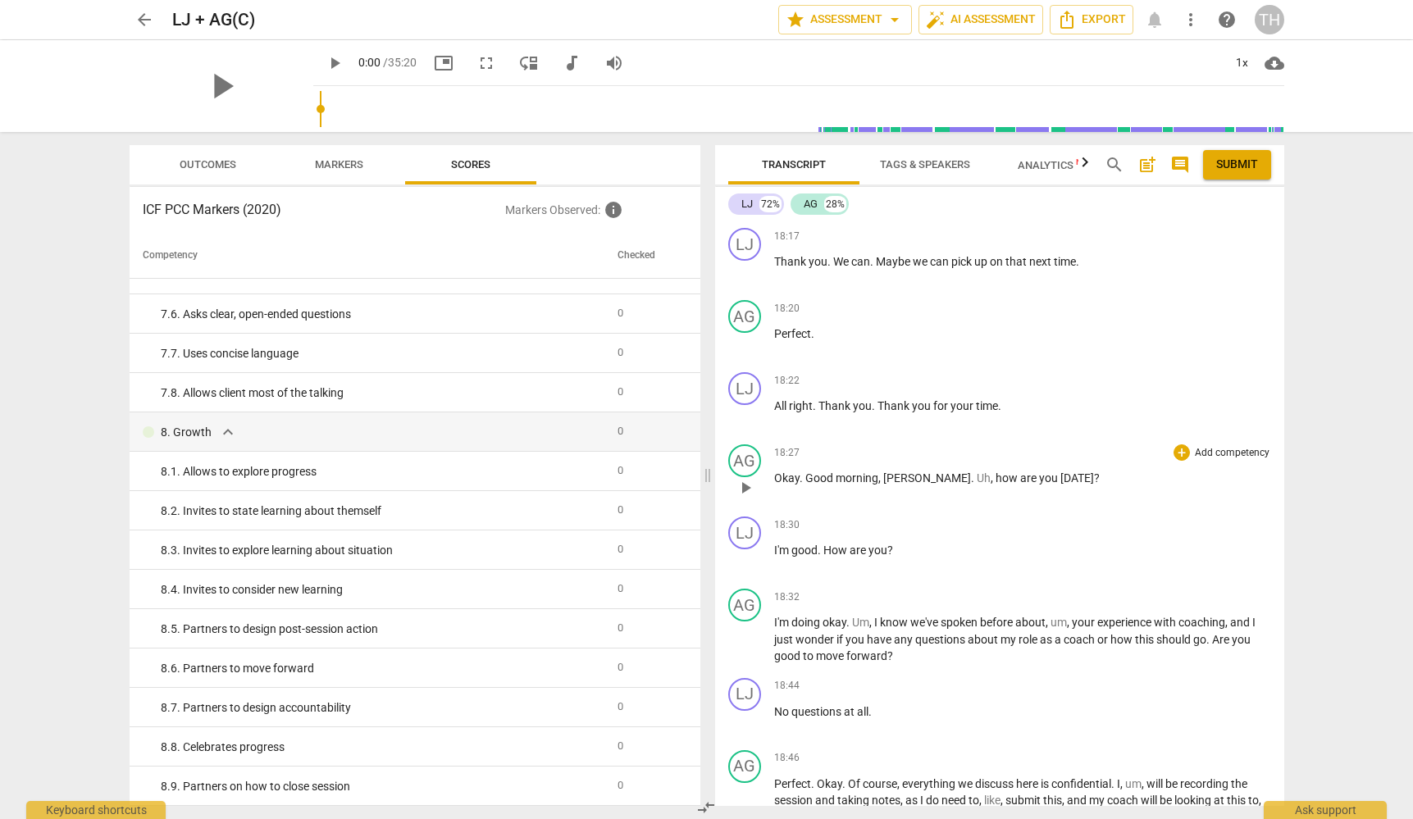
click at [1061, 479] on span "[DATE]" at bounding box center [1078, 478] width 34 height 13
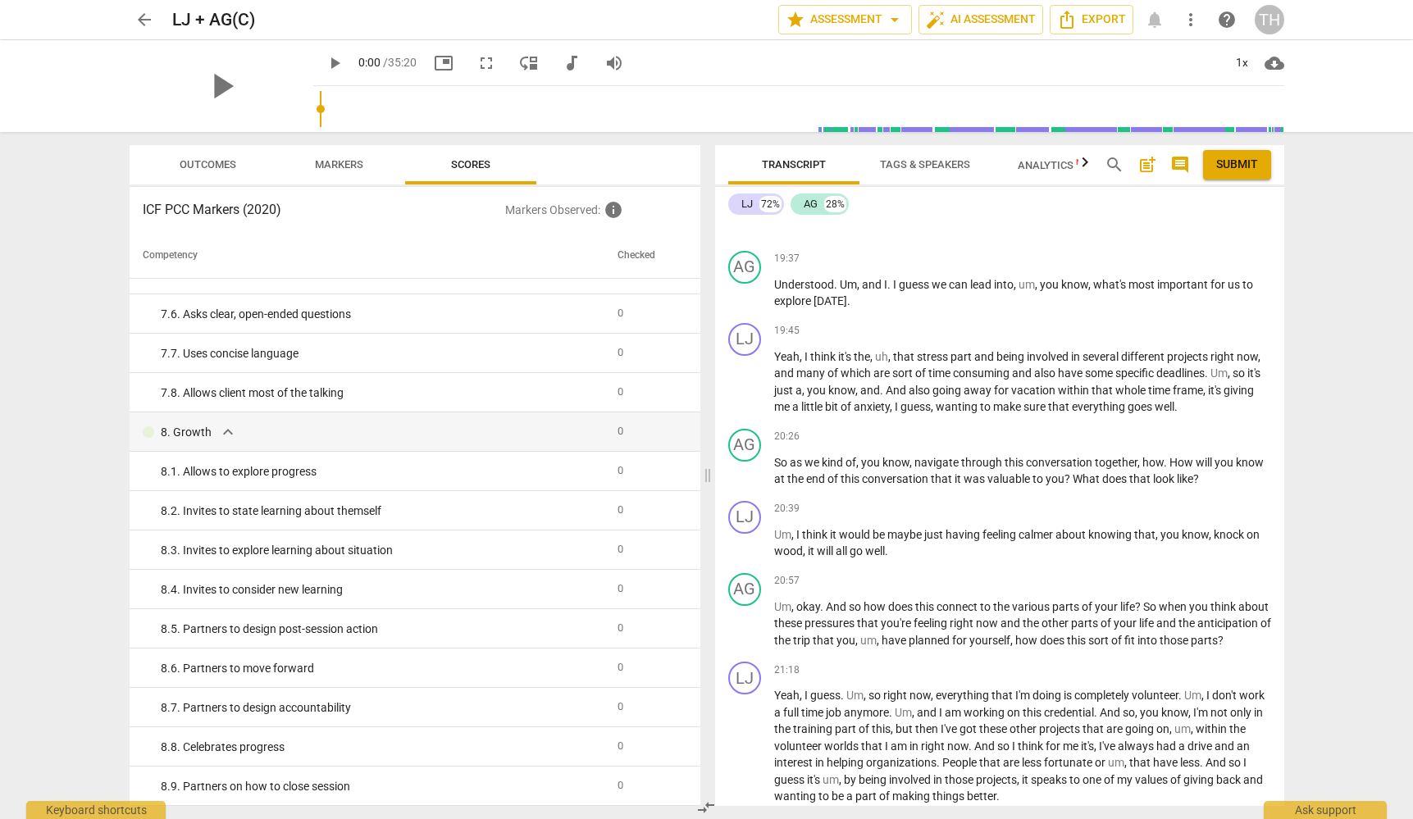
scroll to position [84, 0]
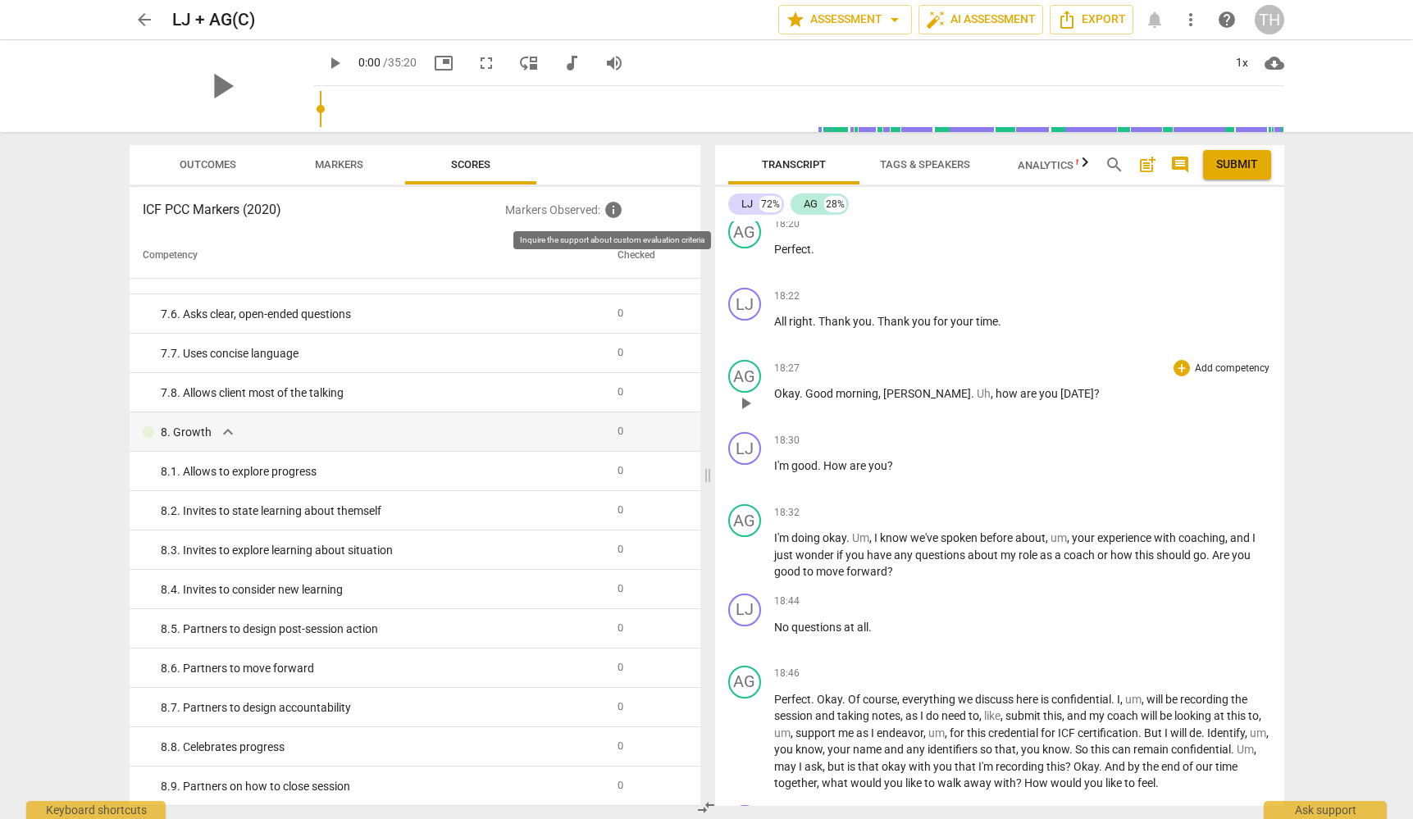
click at [615, 209] on span "info" at bounding box center [614, 210] width 20 height 20
click at [354, 173] on span "Markers" at bounding box center [339, 165] width 88 height 22
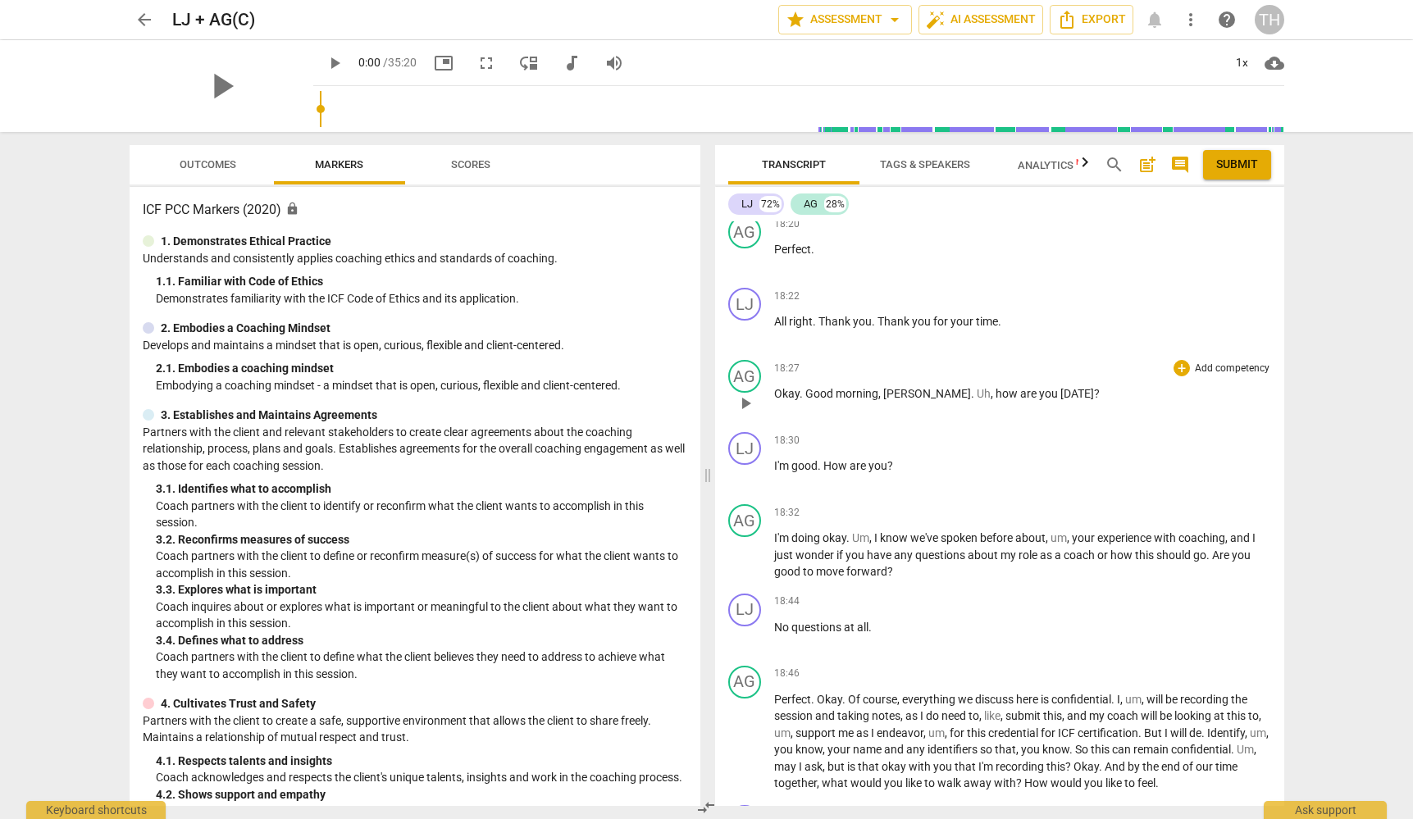
click at [221, 162] on span "Outcomes" at bounding box center [208, 164] width 57 height 12
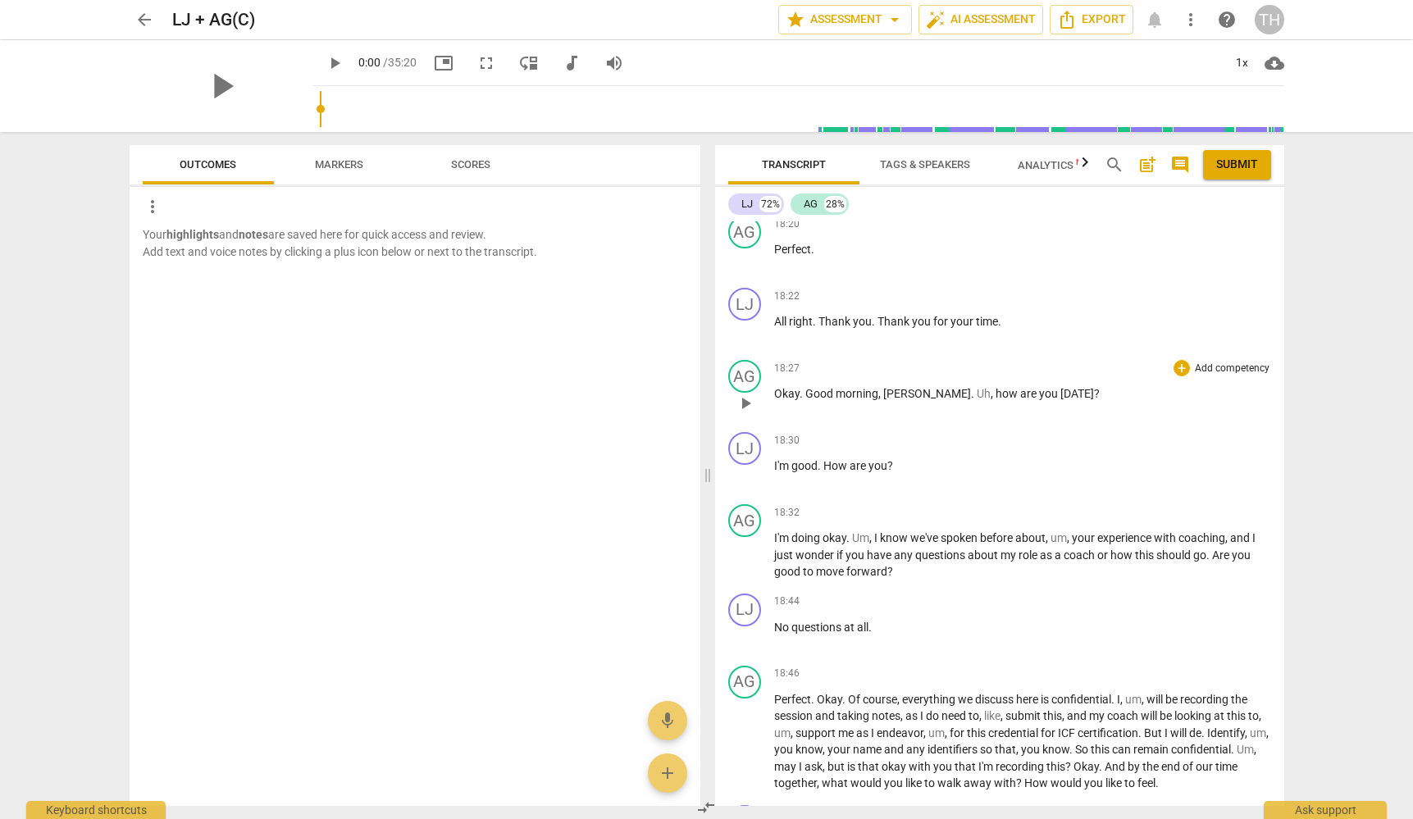
click at [348, 170] on span "Markers" at bounding box center [339, 165] width 88 height 22
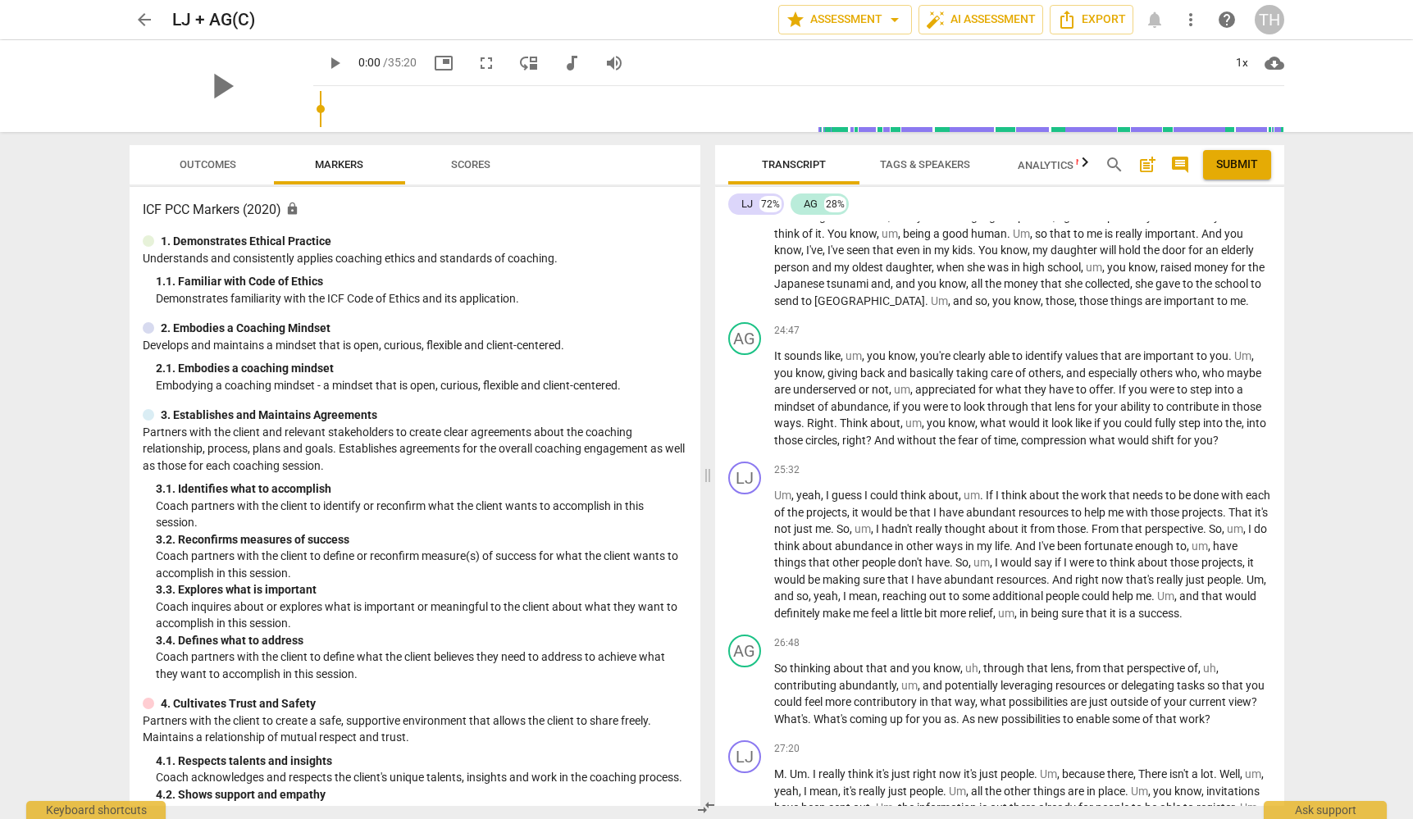
scroll to position [0, 0]
click at [142, 11] on span "arrow_back" at bounding box center [145, 20] width 20 height 20
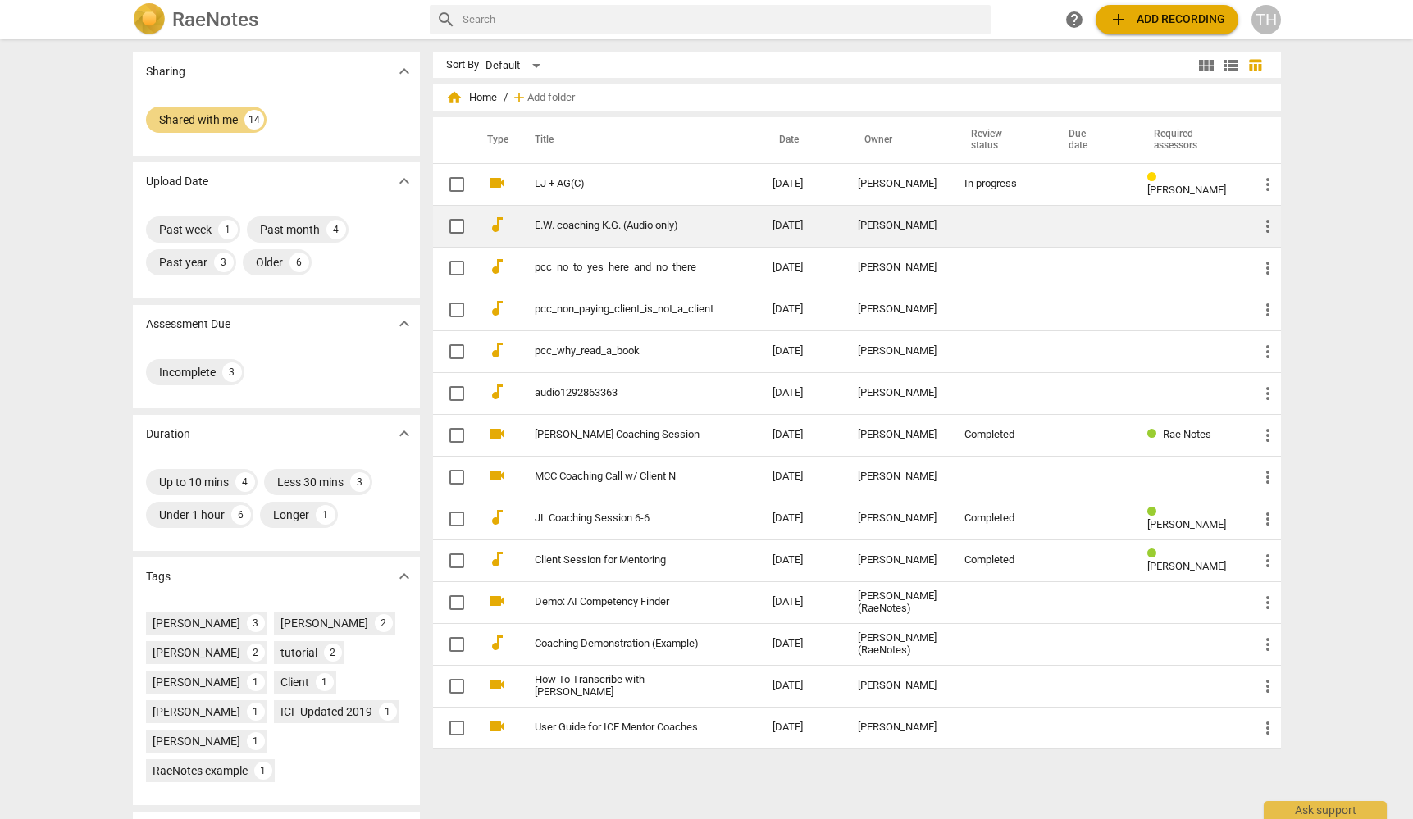
click at [564, 230] on link "E.W. coaching K.G. (Audio only)" at bounding box center [624, 226] width 179 height 12
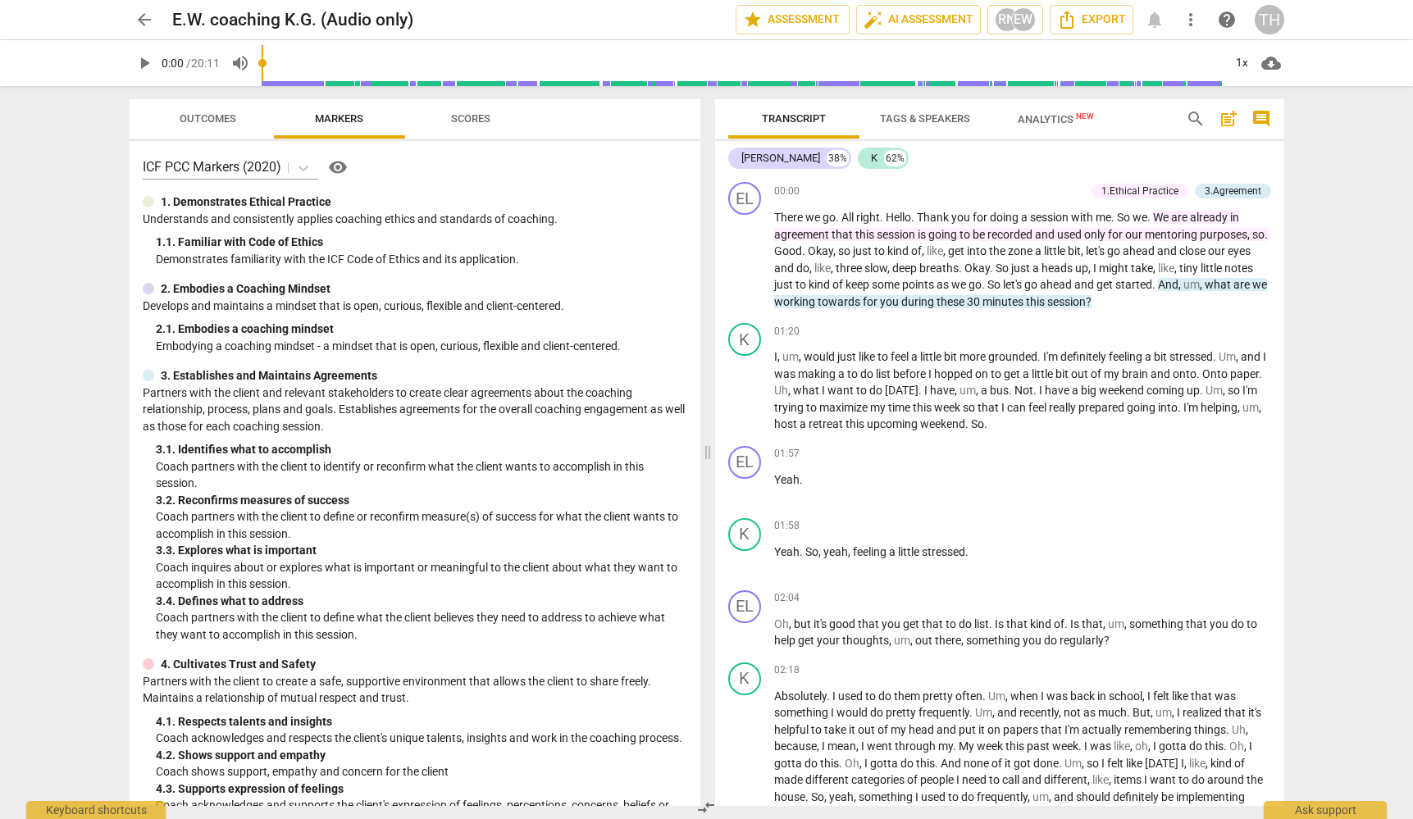
click at [146, 16] on span "arrow_back" at bounding box center [145, 20] width 20 height 20
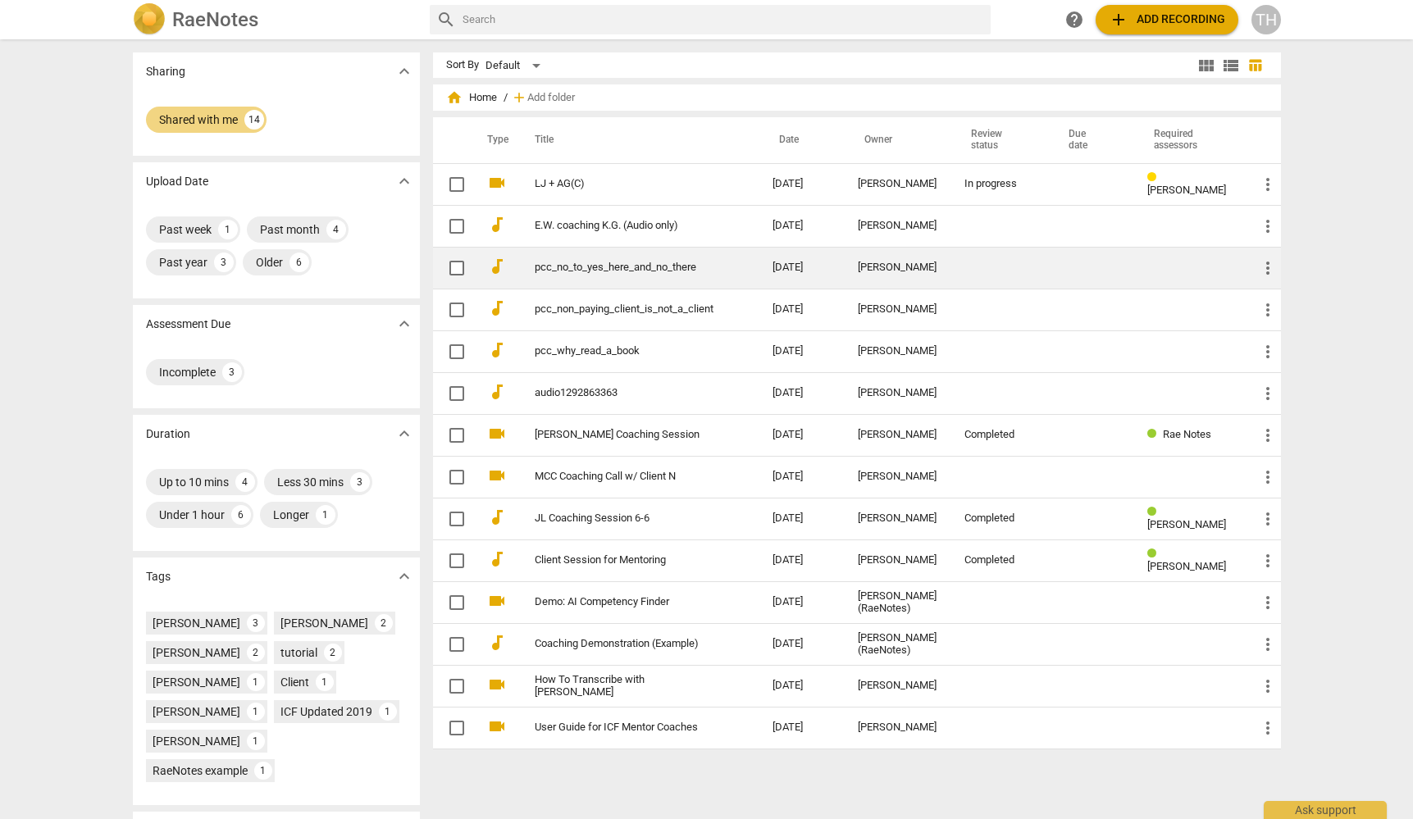
click at [602, 268] on link "pcc_no_to_yes_here_and_no_there" at bounding box center [624, 268] width 179 height 12
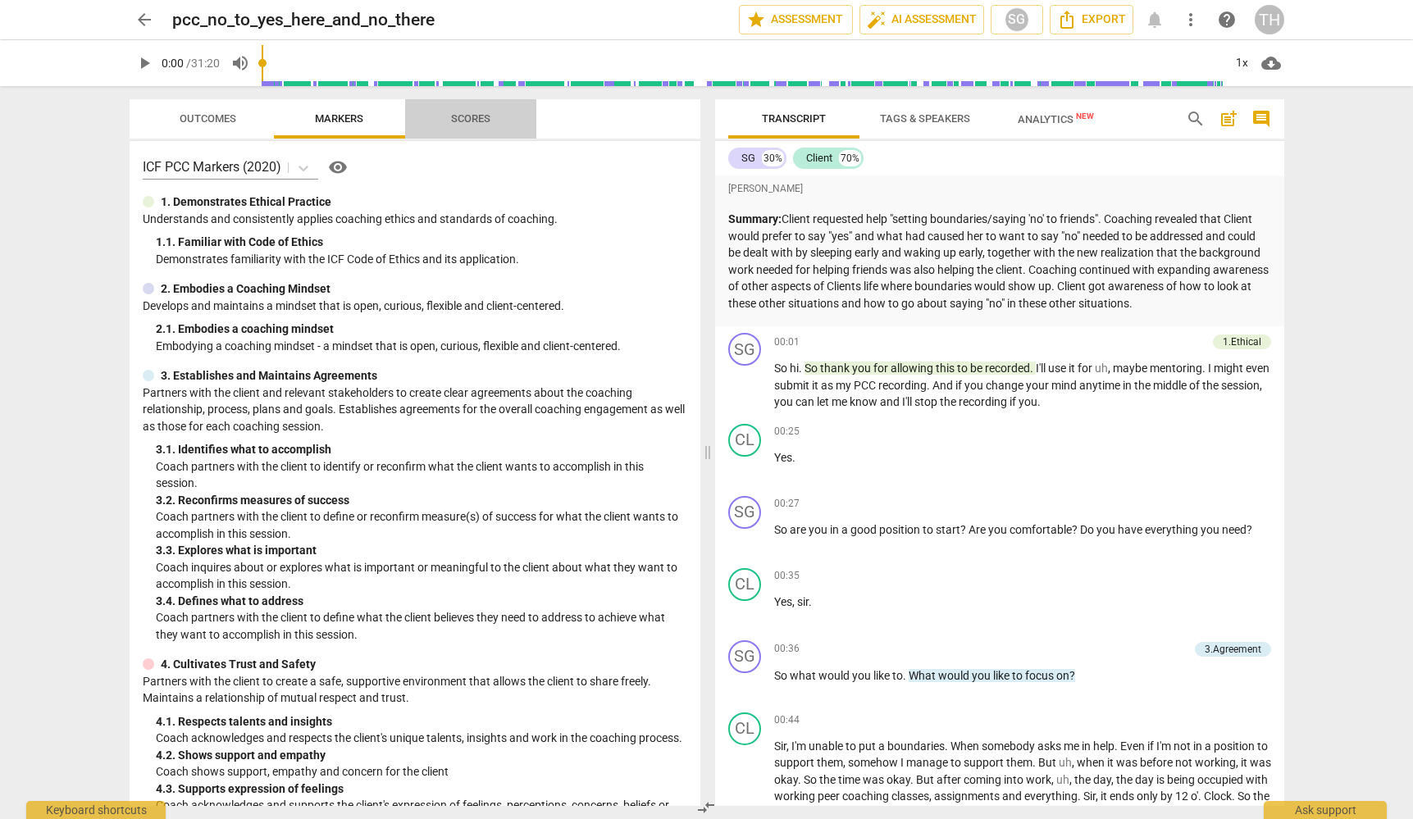
click at [465, 116] on span "Scores" at bounding box center [470, 118] width 39 height 12
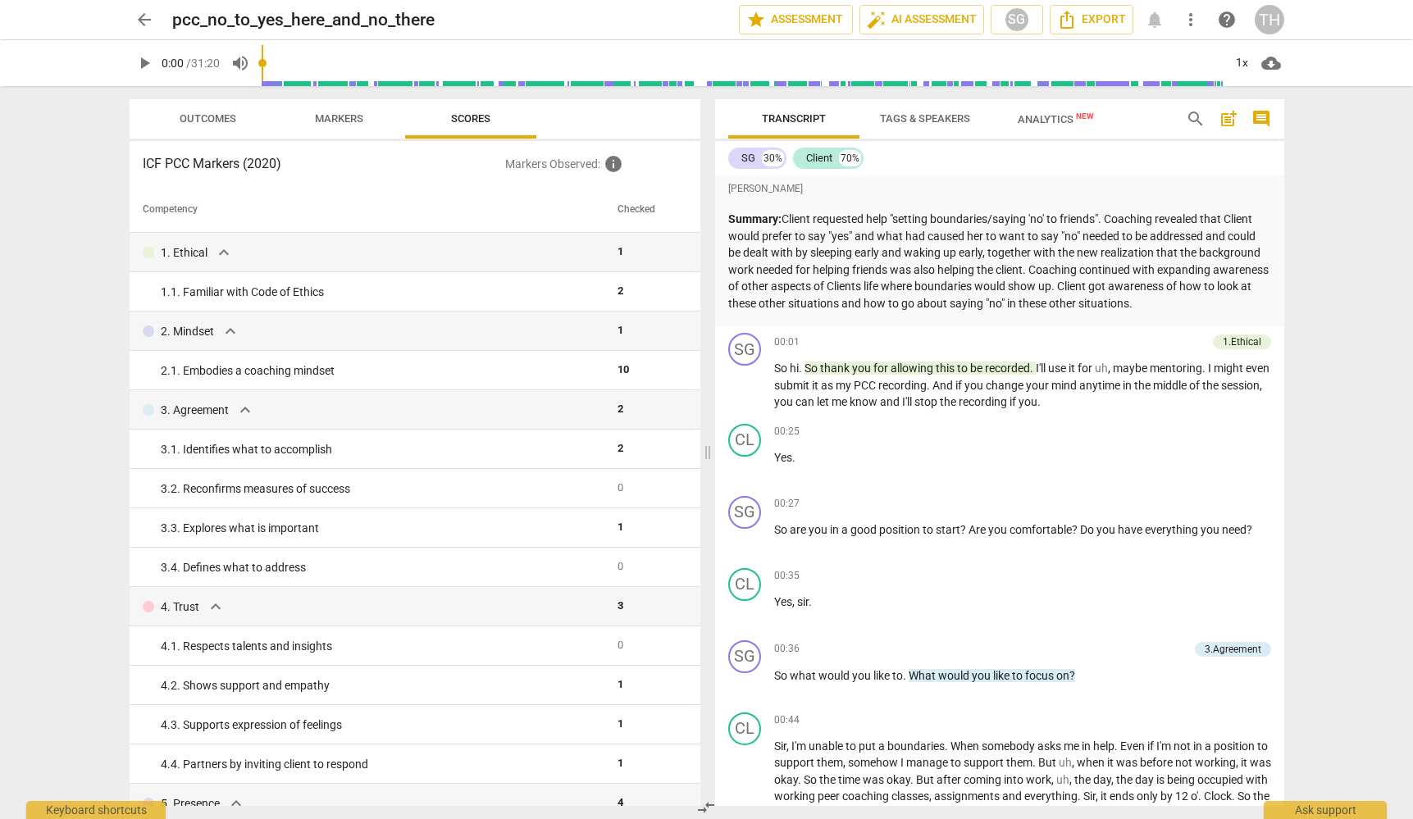
click at [214, 112] on span "Outcomes" at bounding box center [208, 119] width 96 height 22
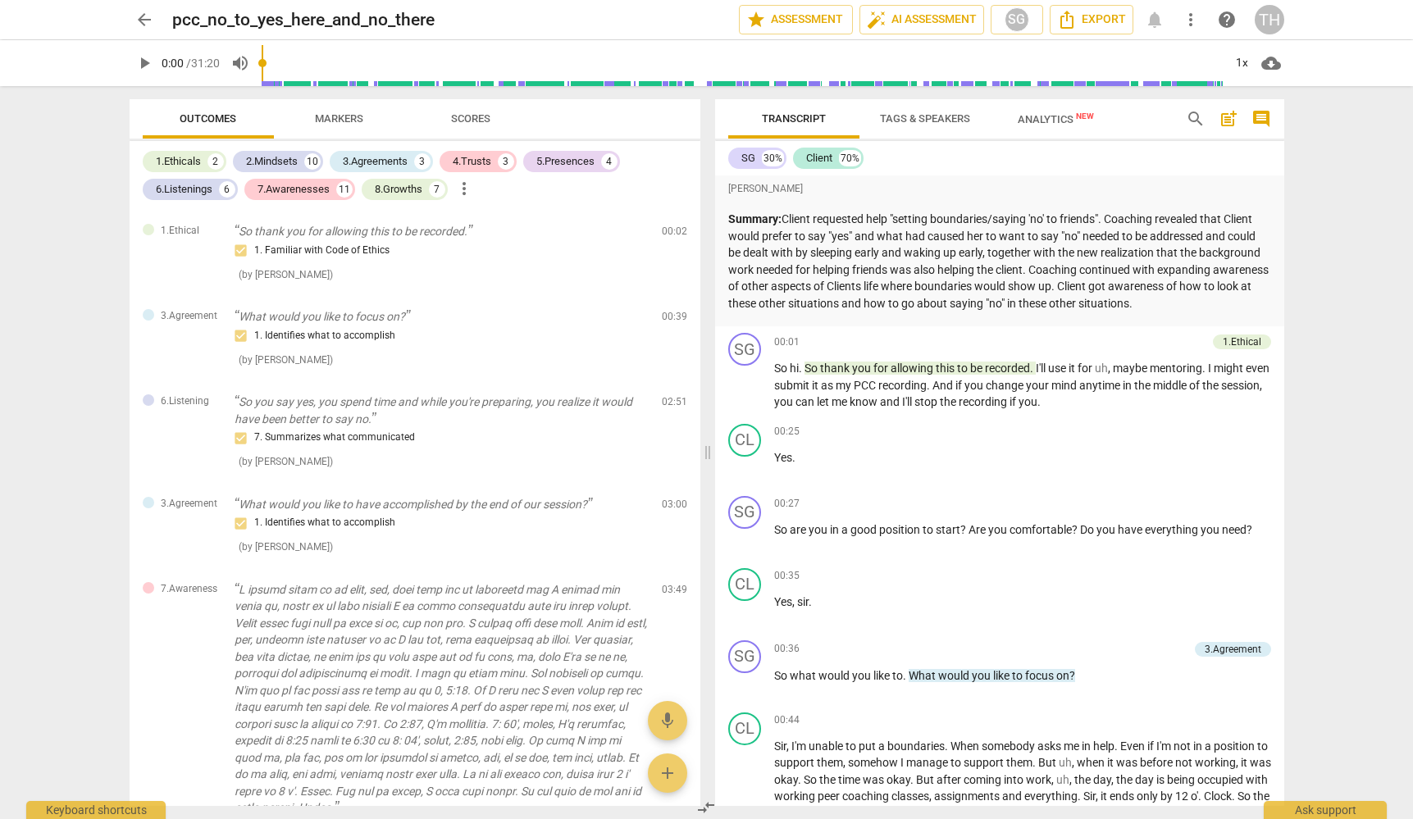
click at [143, 21] on span "arrow_back" at bounding box center [145, 20] width 20 height 20
